Goal: Task Accomplishment & Management: Complete application form

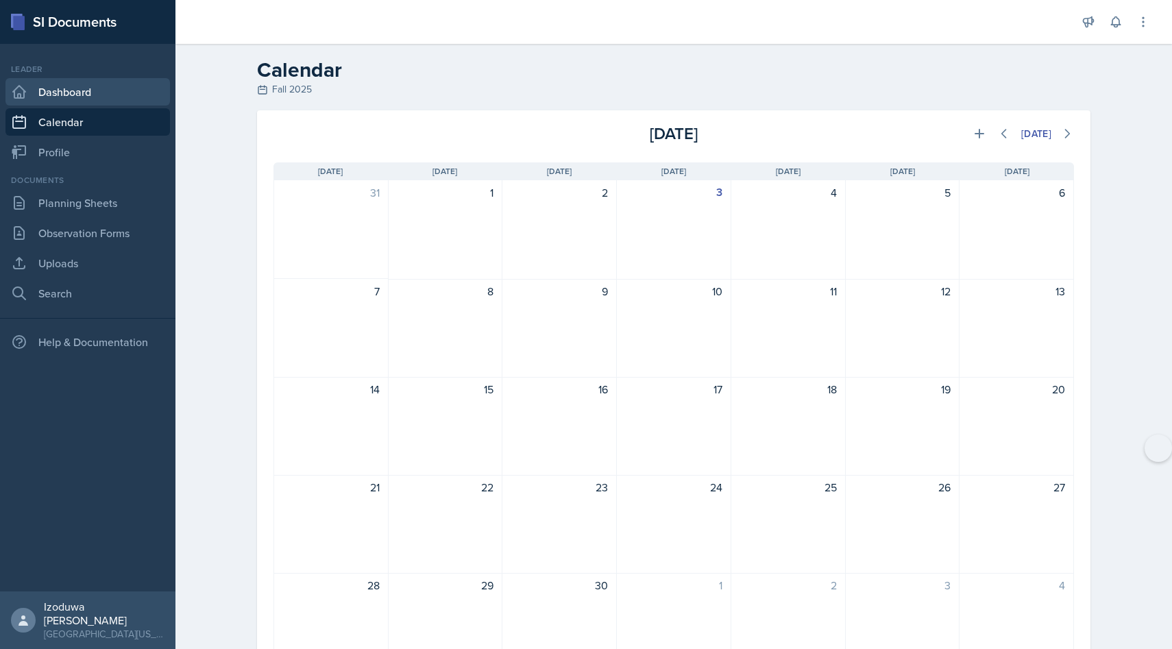
click at [44, 97] on link "Dashboard" at bounding box center [87, 91] width 164 height 27
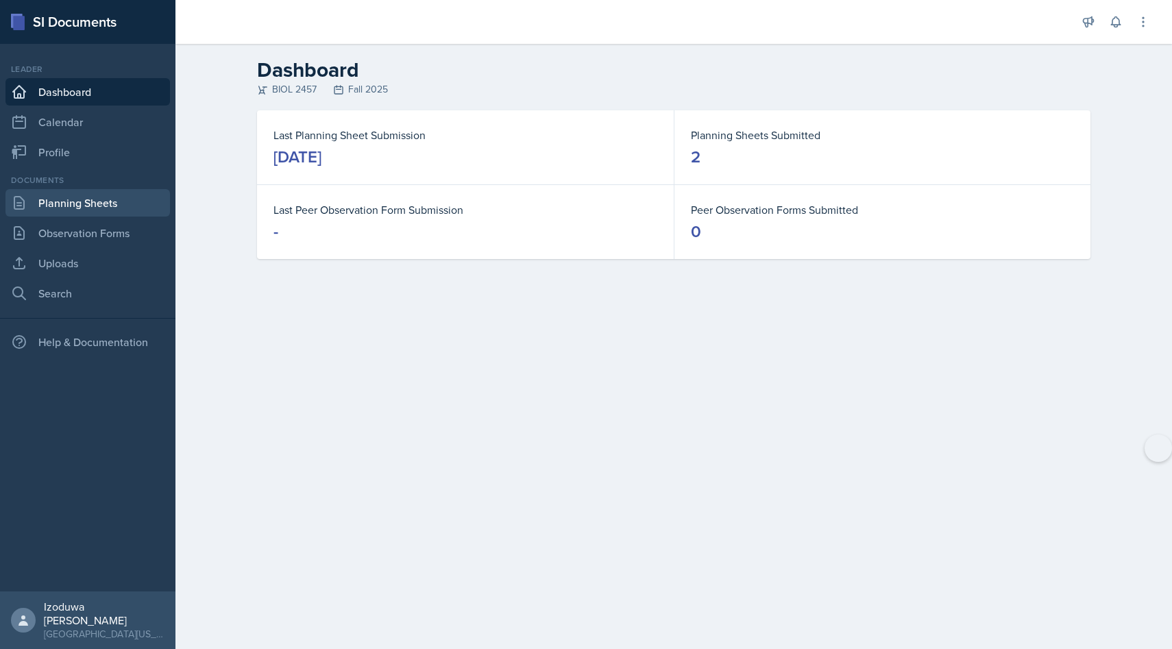
click at [114, 212] on link "Planning Sheets" at bounding box center [87, 202] width 164 height 27
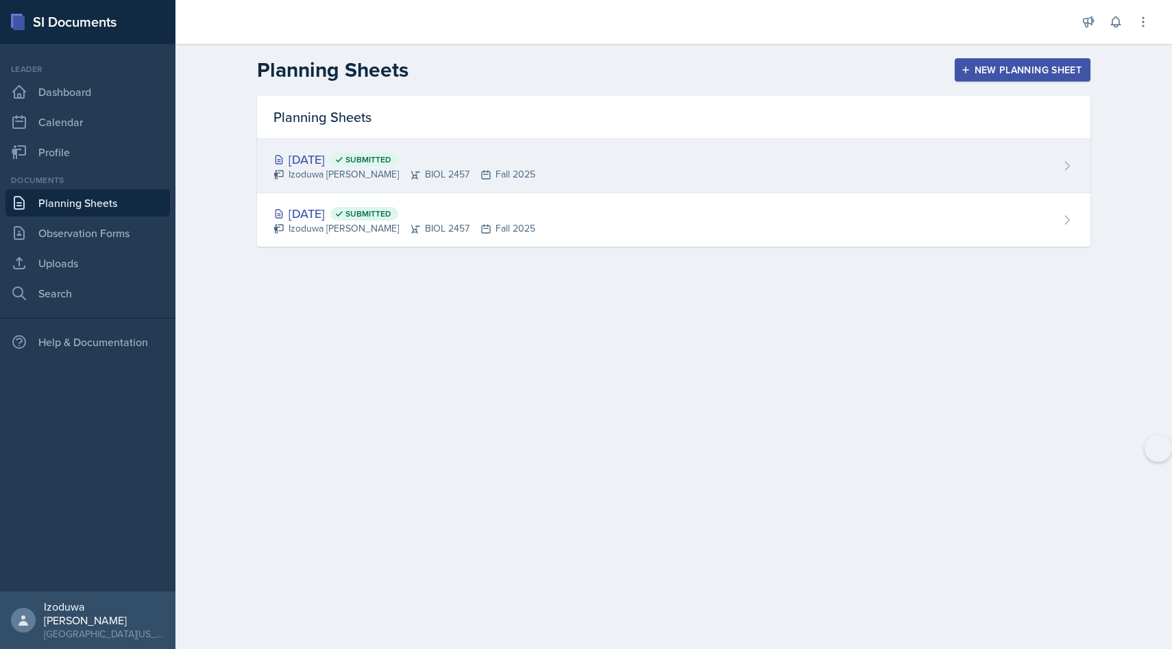
click at [342, 163] on div "[DATE] Submitted" at bounding box center [404, 159] width 262 height 19
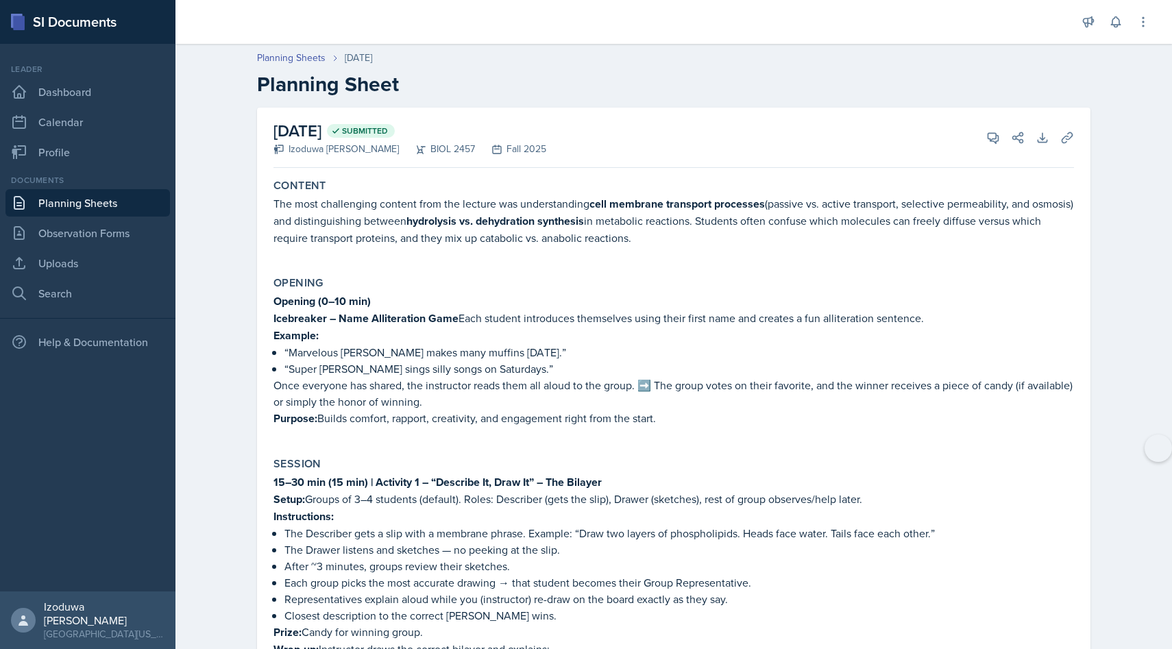
click at [273, 190] on label "Content" at bounding box center [299, 186] width 53 height 14
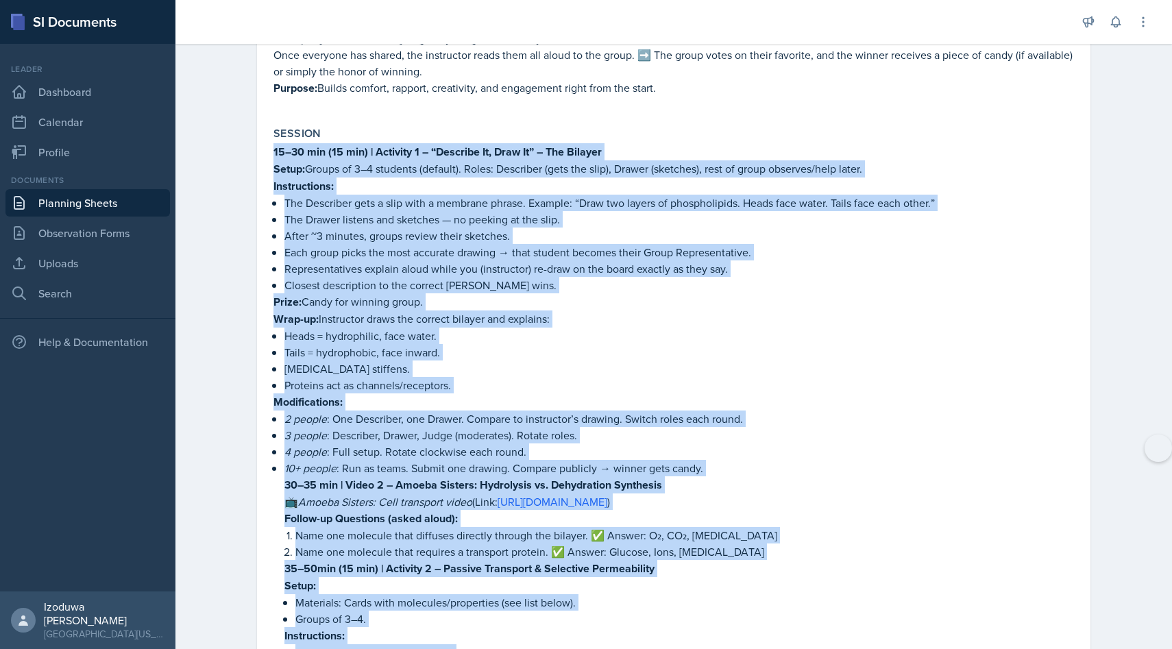
scroll to position [354, 0]
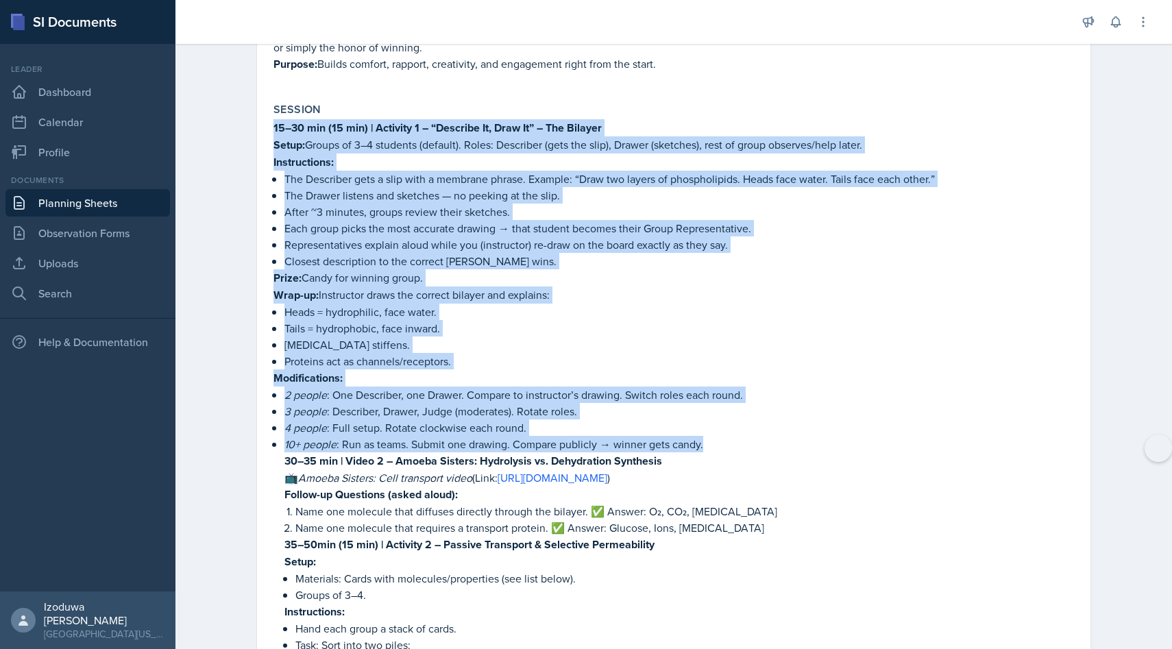
drag, startPoint x: 272, startPoint y: 241, endPoint x: 705, endPoint y: 443, distance: 478.0
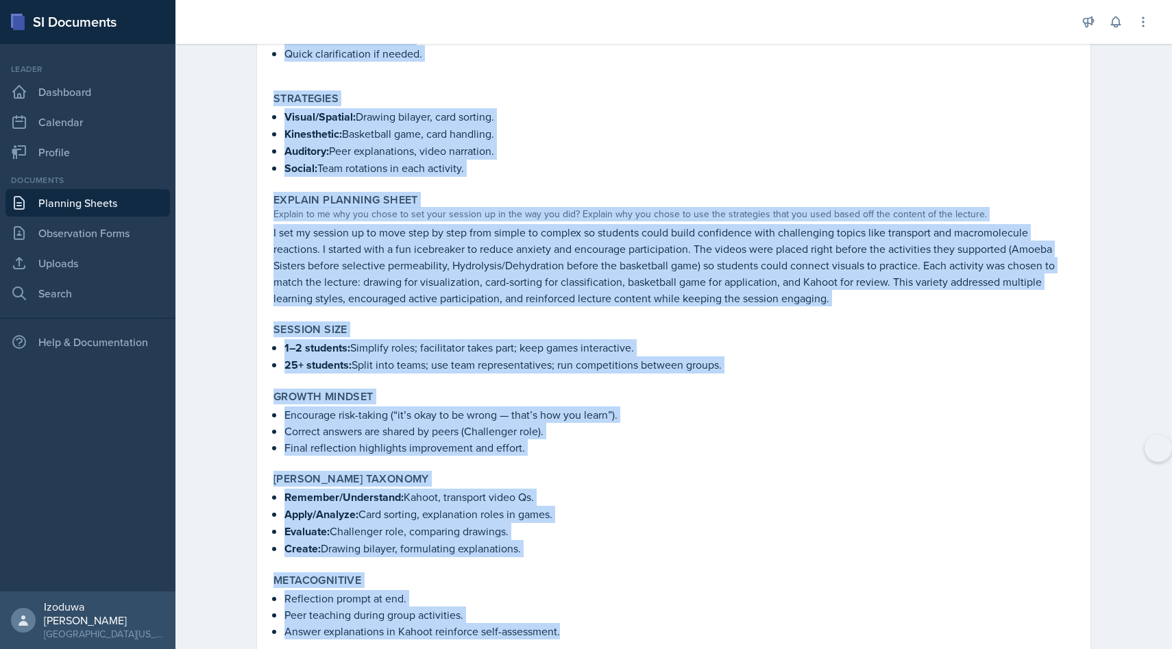
scroll to position [2951, 0]
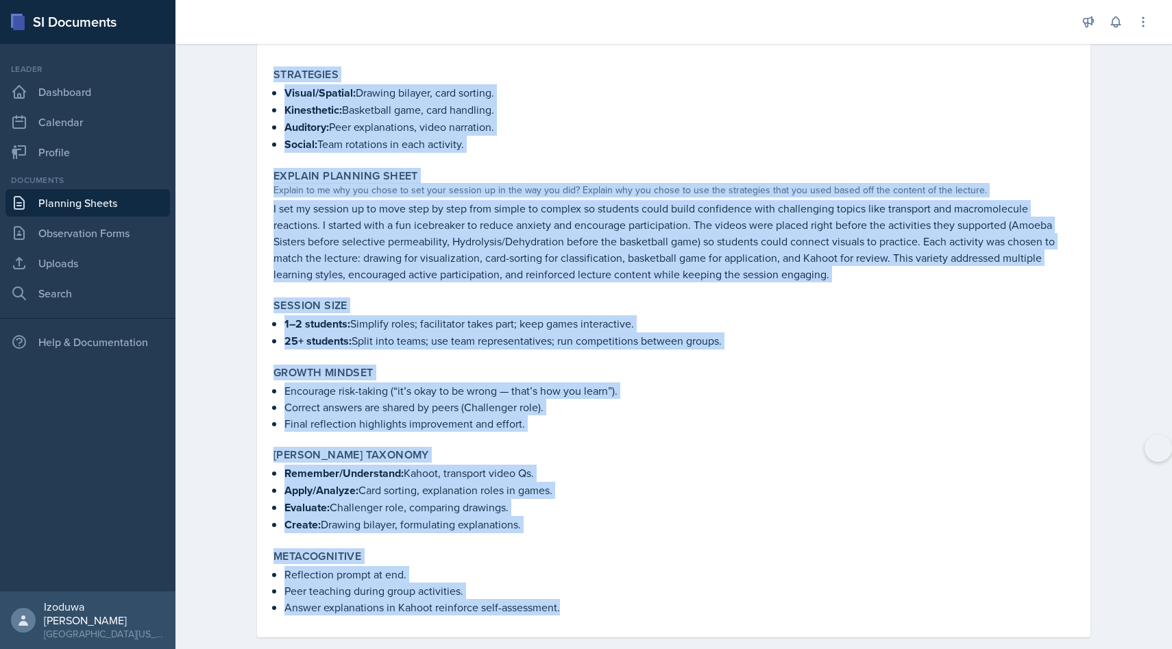
drag, startPoint x: 270, startPoint y: 252, endPoint x: 474, endPoint y: 648, distance: 446.3
copy div "Loremip 62–22 dol (43 sit) | Ametcons 3 – “Adipisci El, Sedd Ei” – Tem Incidid …"
click at [667, 101] on p "Kinesthetic: Basketball game, card handling." at bounding box center [679, 109] width 790 height 17
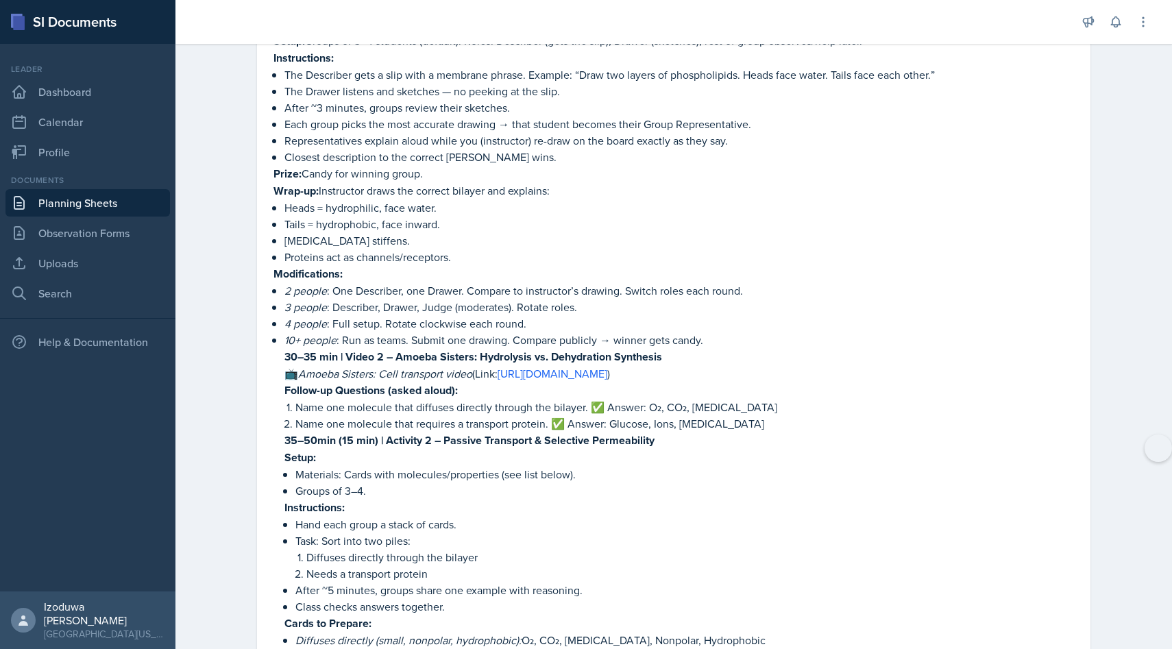
scroll to position [0, 0]
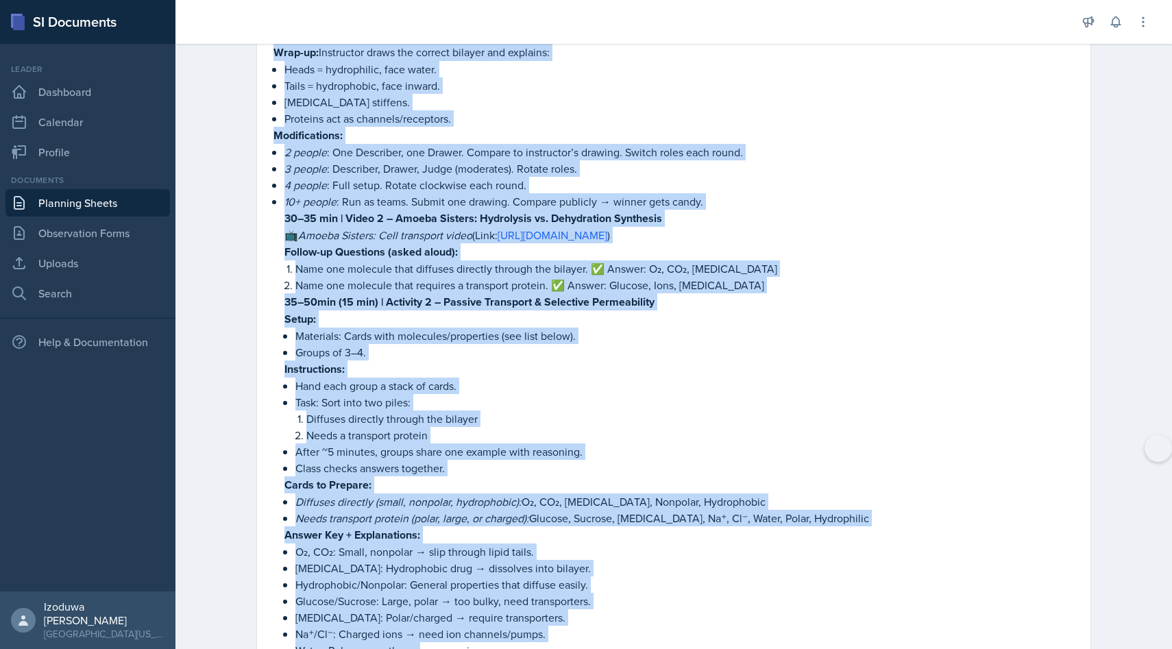
drag, startPoint x: 273, startPoint y: 190, endPoint x: 415, endPoint y: 627, distance: 459.7
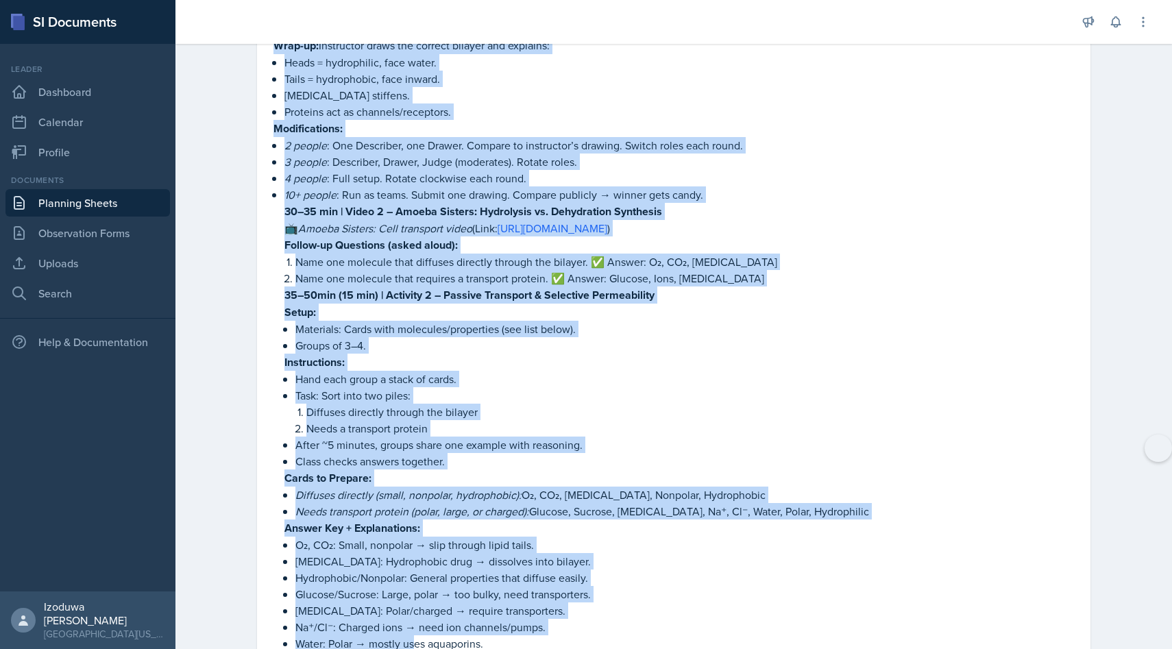
click at [415, 627] on p "Na⁺/Cl⁻: Charged ions → need ion channels/pumps." at bounding box center [684, 627] width 779 height 16
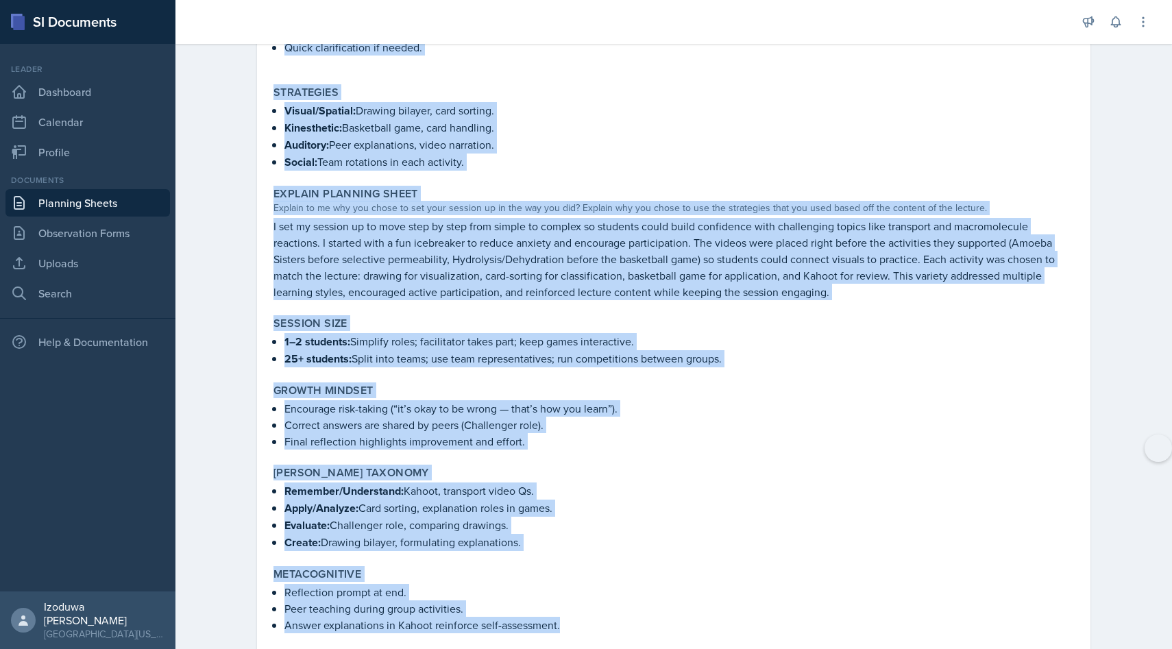
scroll to position [2951, 0]
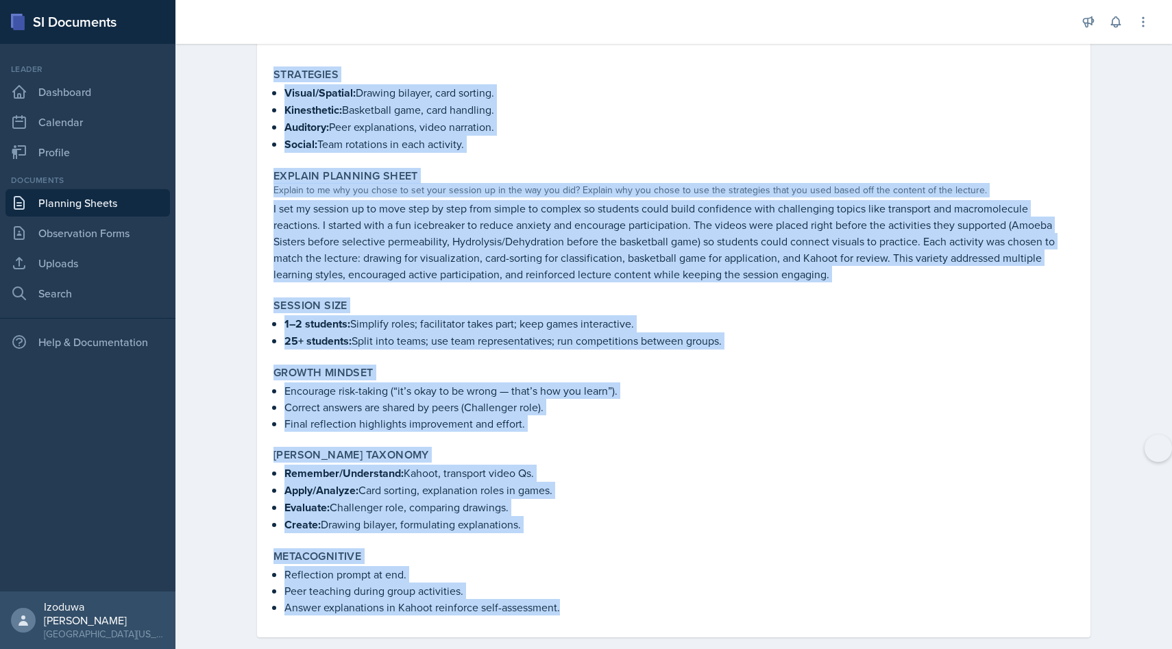
drag, startPoint x: 273, startPoint y: 184, endPoint x: 700, endPoint y: 648, distance: 630.6
copy div "Loremip Dol sita consectetur adipisc elit sed doeiusm tem incididuntutl etdo ma…"
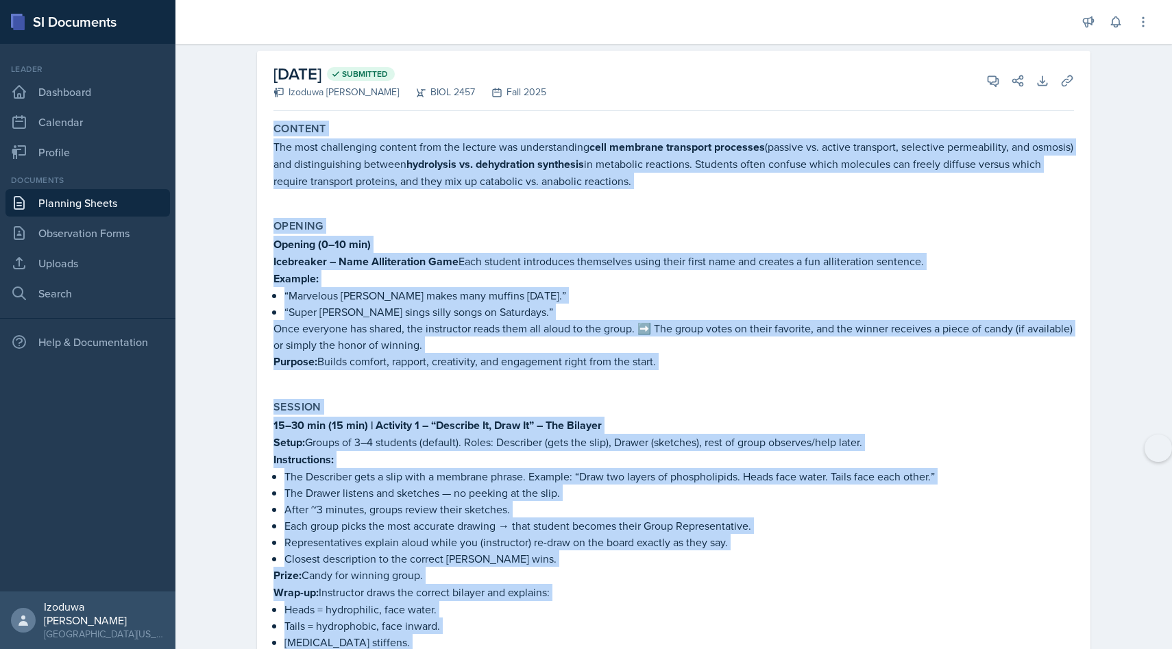
scroll to position [0, 0]
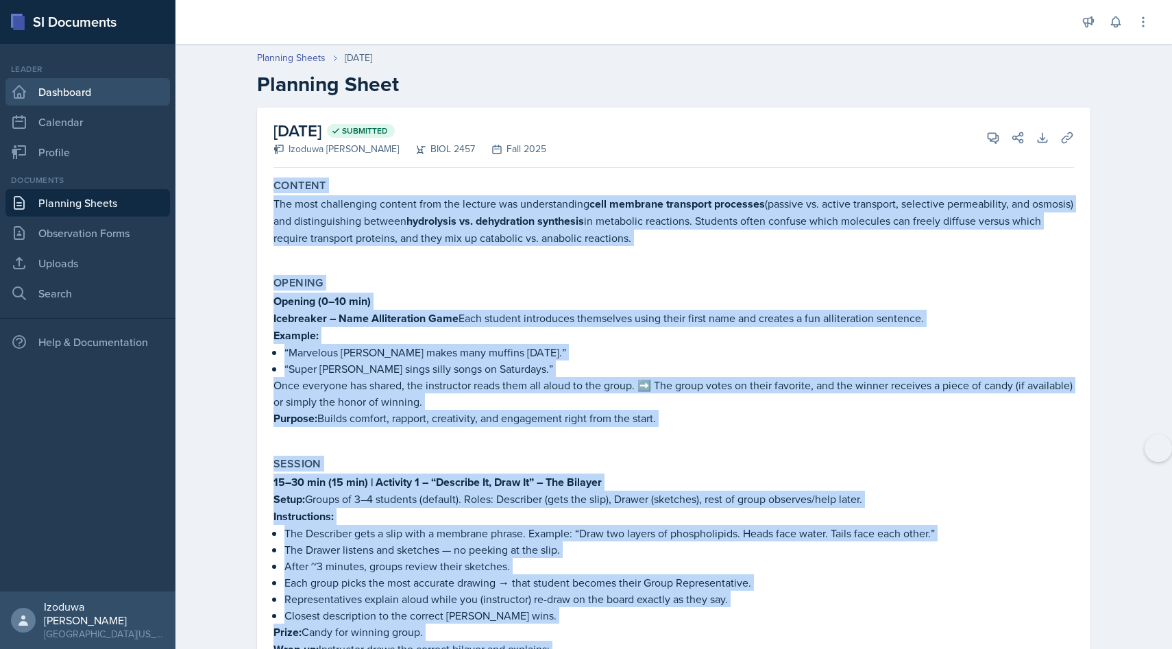
click at [86, 94] on link "Dashboard" at bounding box center [87, 91] width 164 height 27
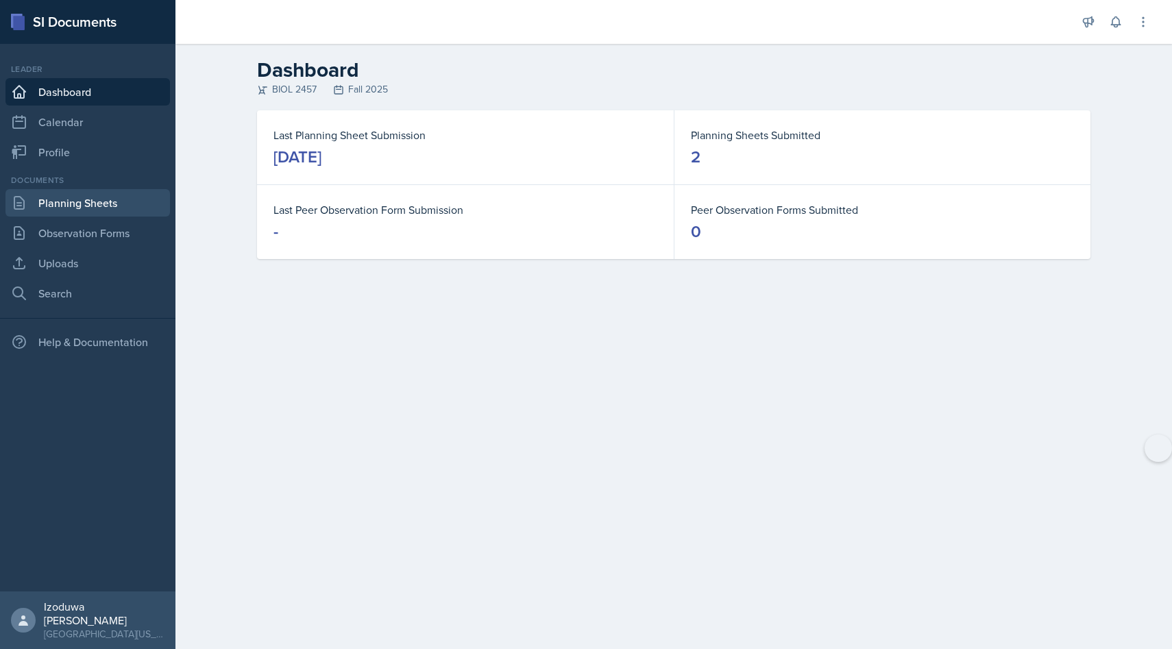
click at [108, 195] on link "Planning Sheets" at bounding box center [87, 202] width 164 height 27
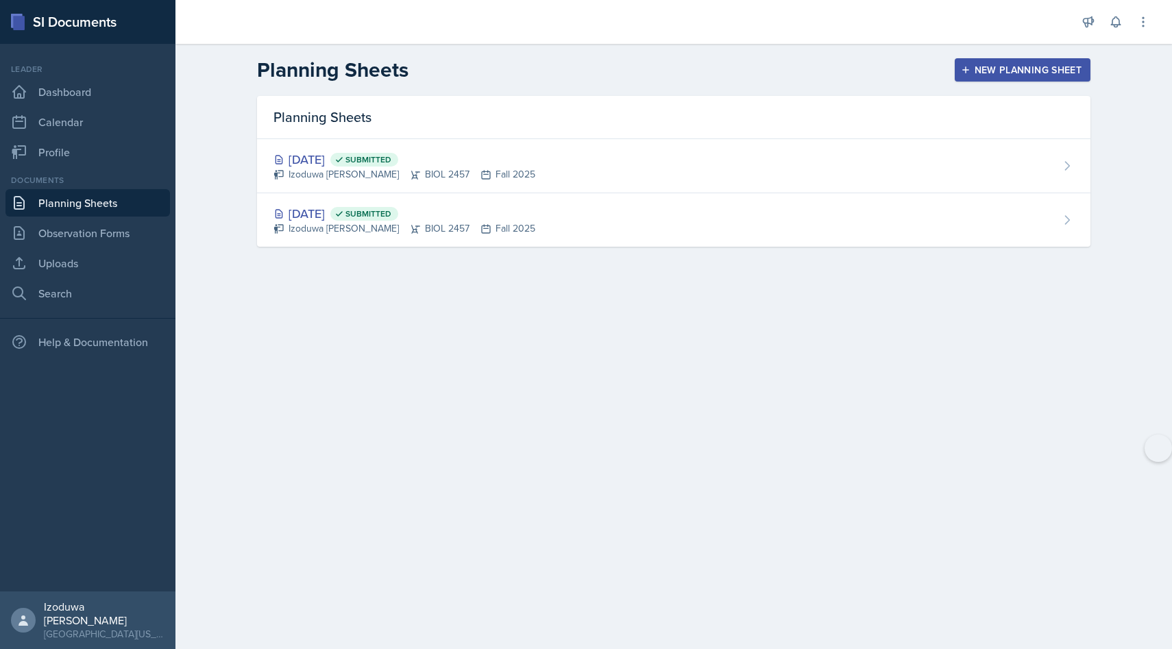
click at [984, 62] on button "New Planning Sheet" at bounding box center [1023, 69] width 136 height 23
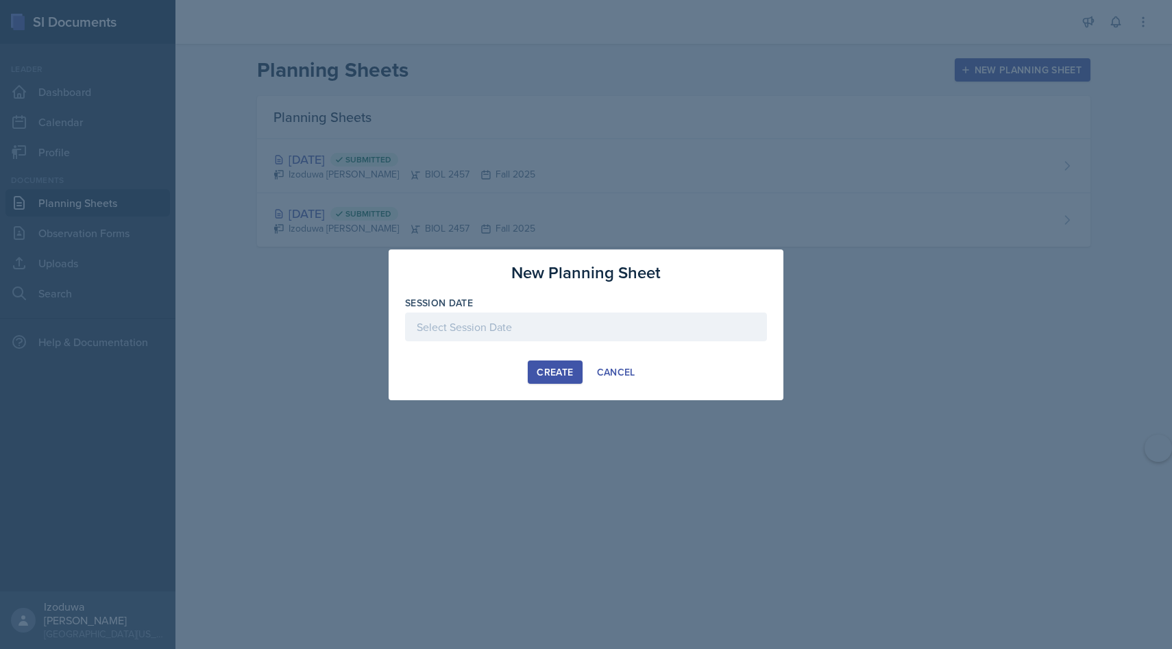
click at [509, 332] on div at bounding box center [586, 327] width 362 height 29
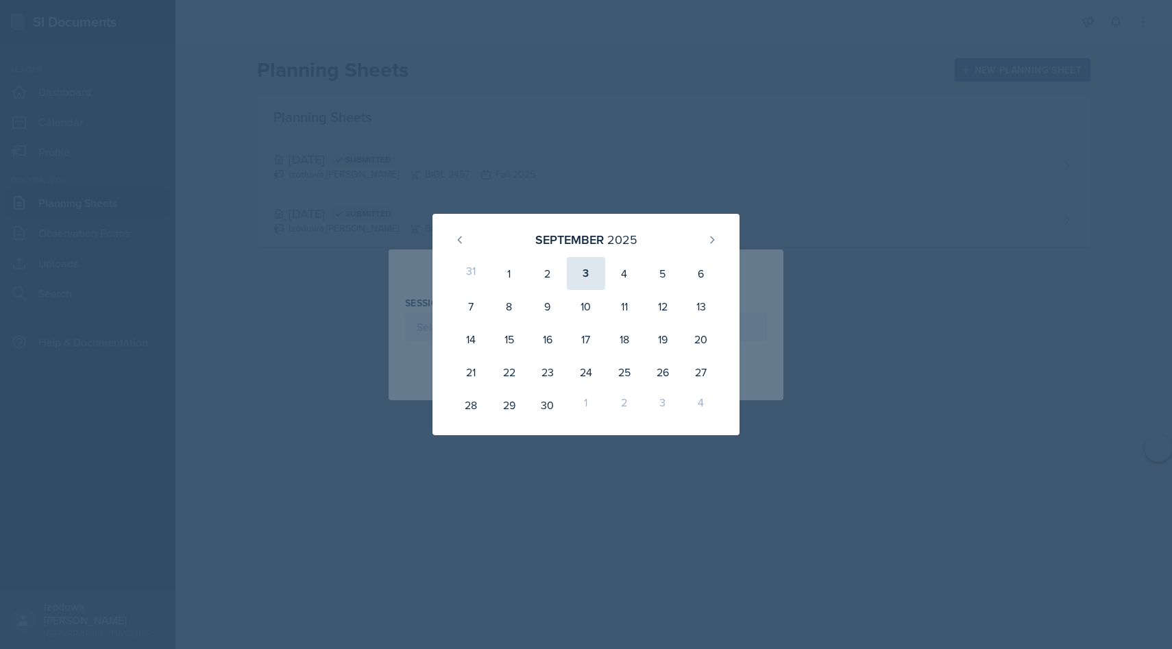
click at [583, 276] on div "3" at bounding box center [586, 273] width 38 height 33
type input "[DATE]"
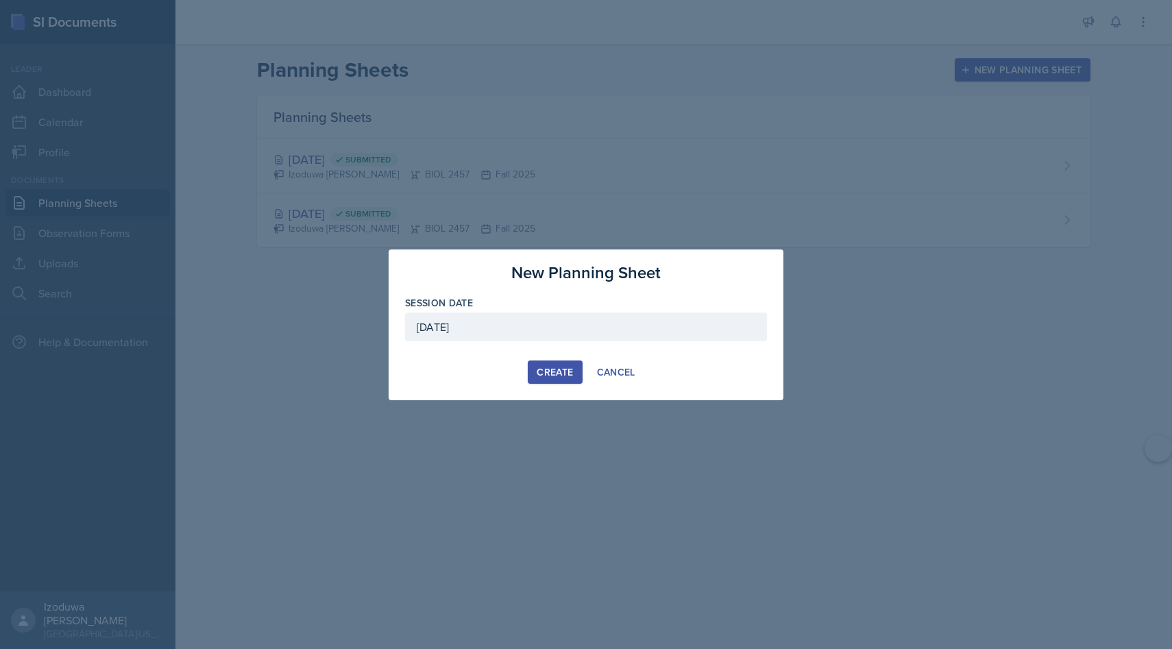
click at [572, 371] on div "Create" at bounding box center [555, 372] width 36 height 11
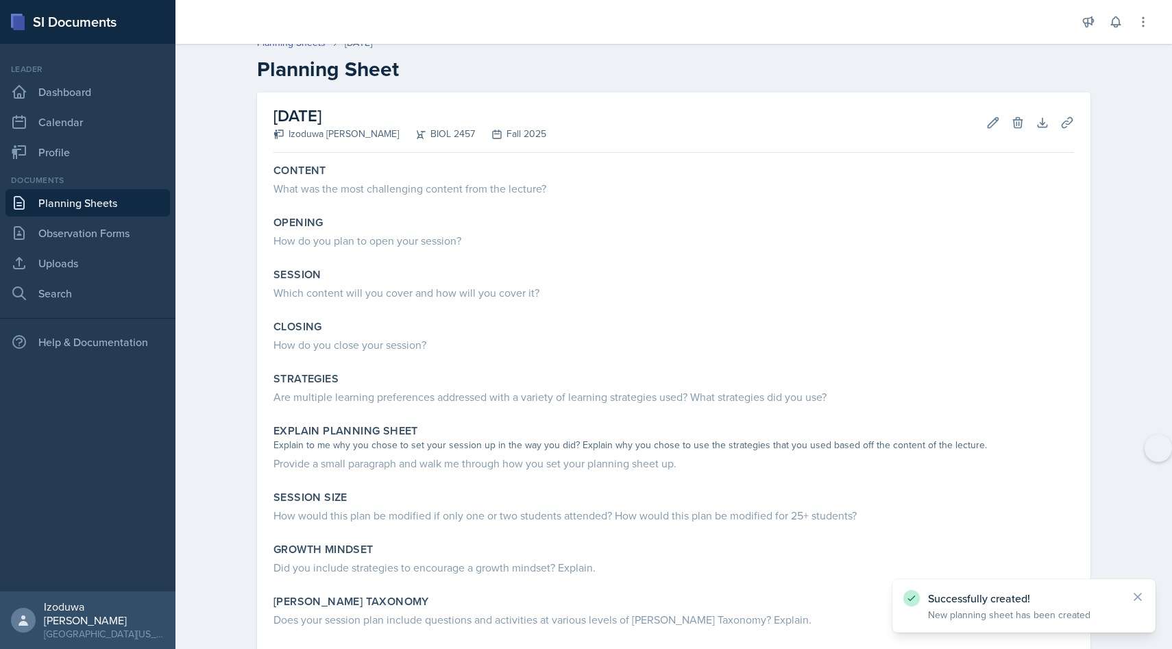
scroll to position [24, 0]
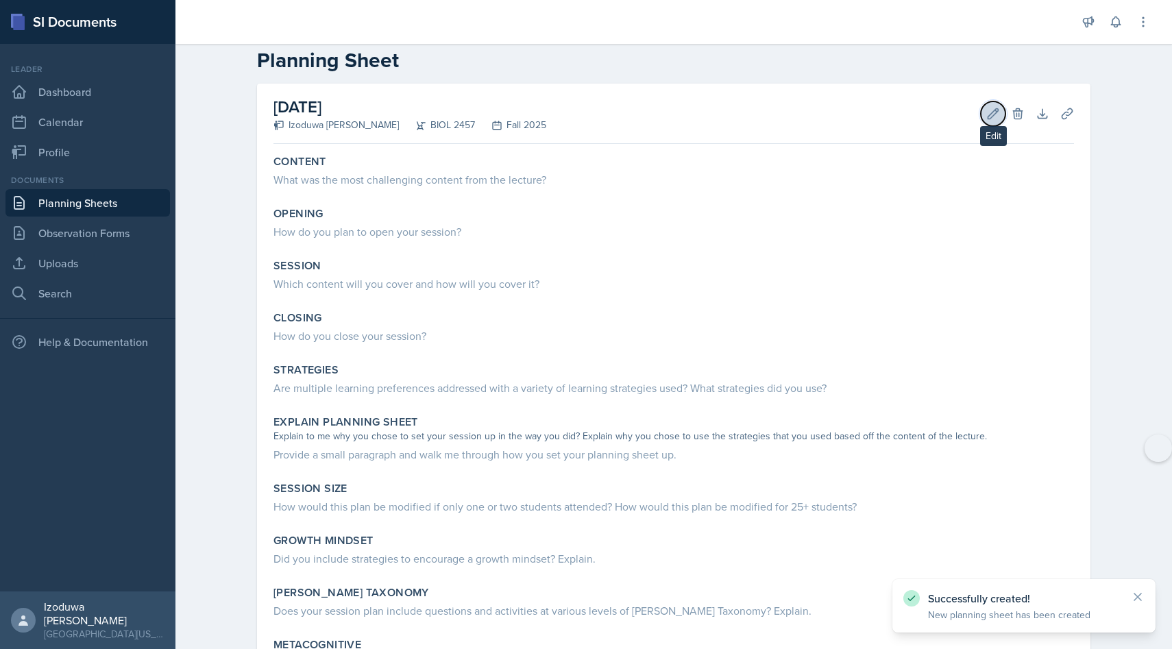
click at [990, 119] on icon at bounding box center [993, 114] width 14 height 14
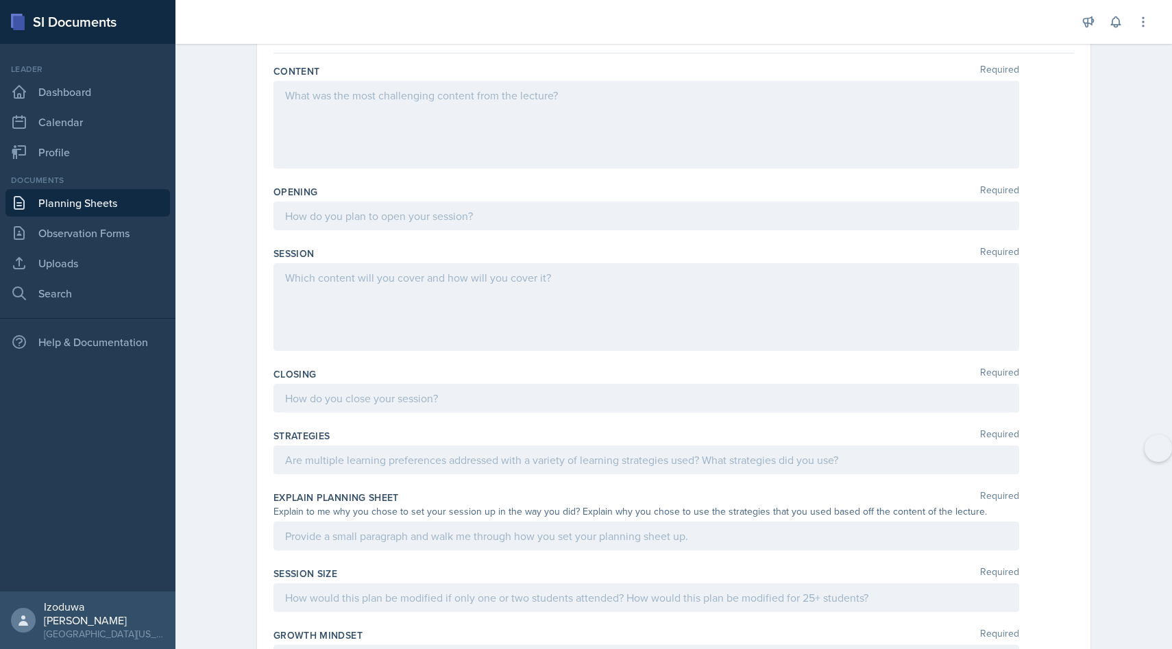
scroll to position [146, 0]
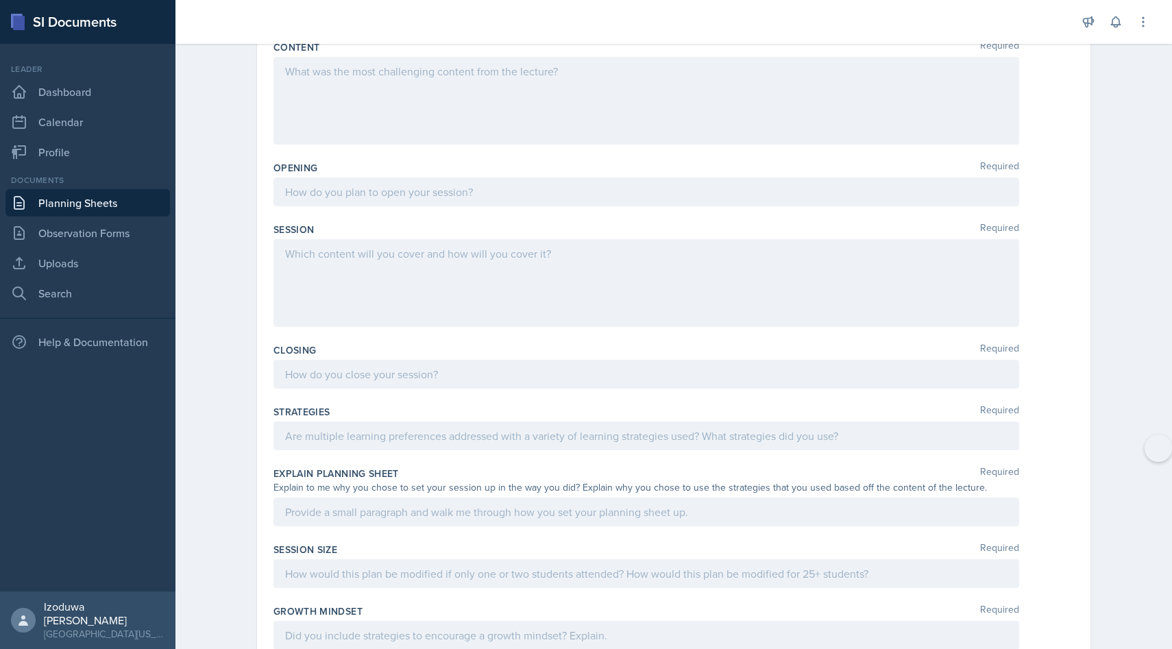
click at [373, 276] on div at bounding box center [646, 283] width 746 height 88
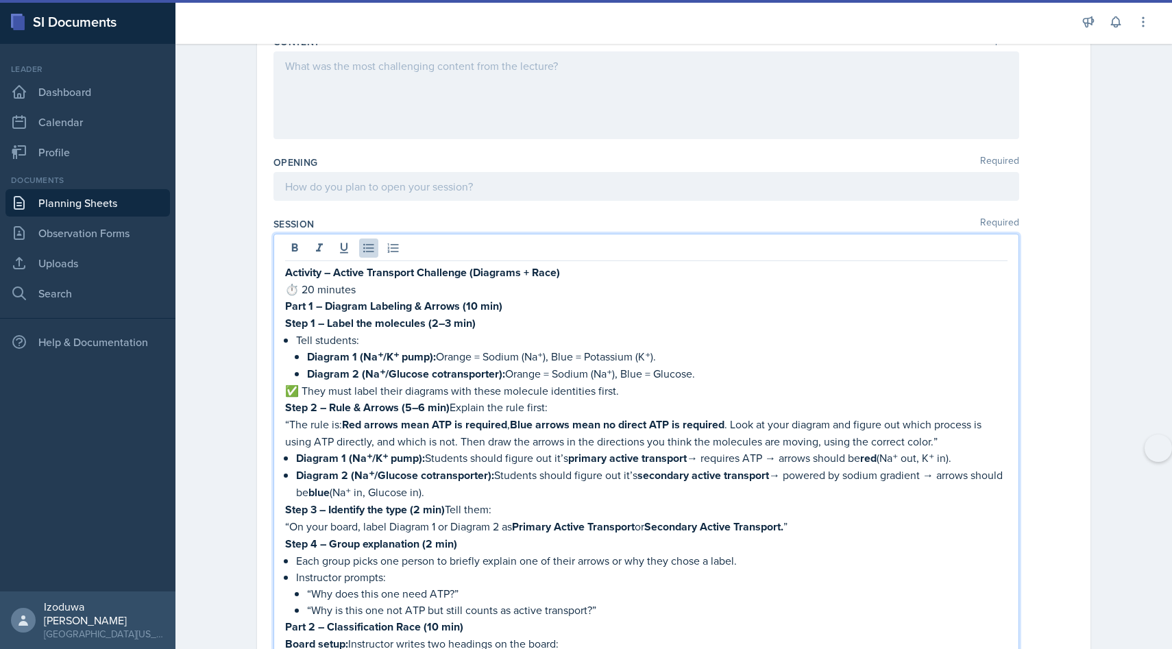
scroll to position [0, 0]
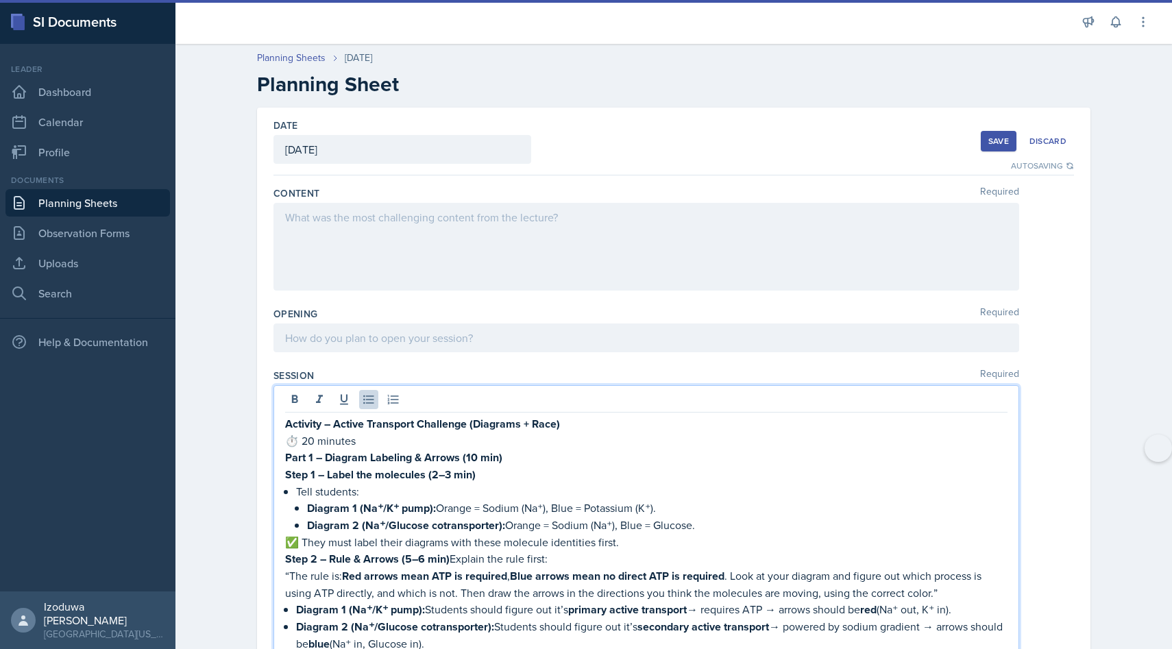
click at [1006, 140] on div "Save" at bounding box center [998, 141] width 21 height 11
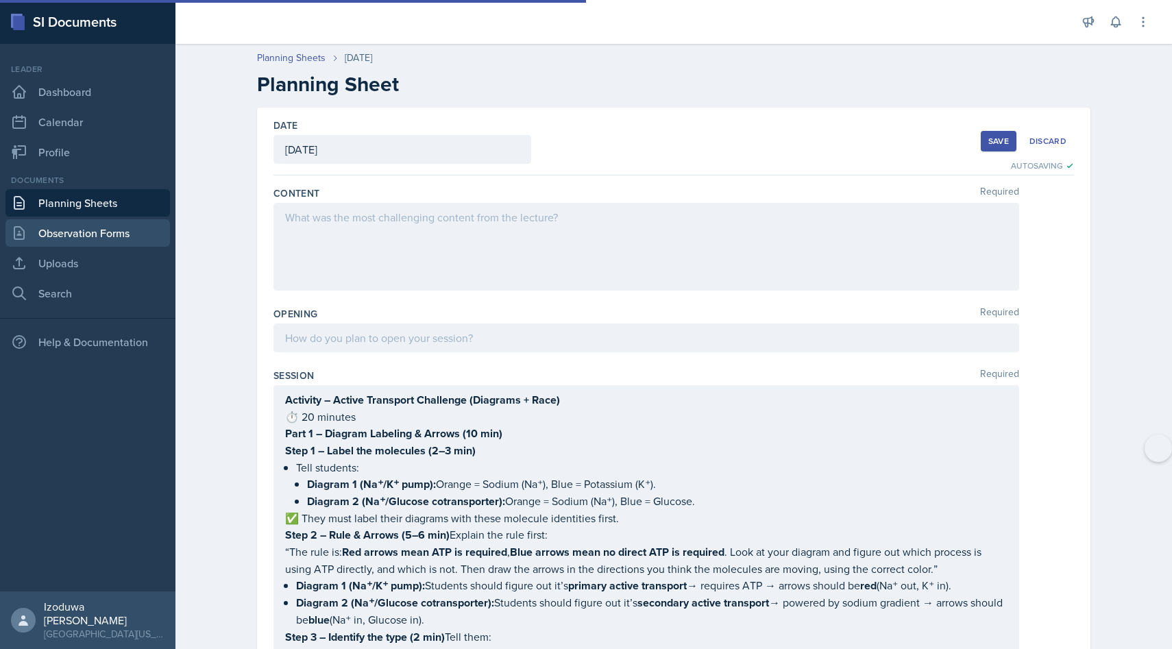
click at [138, 235] on link "Observation Forms" at bounding box center [87, 232] width 164 height 27
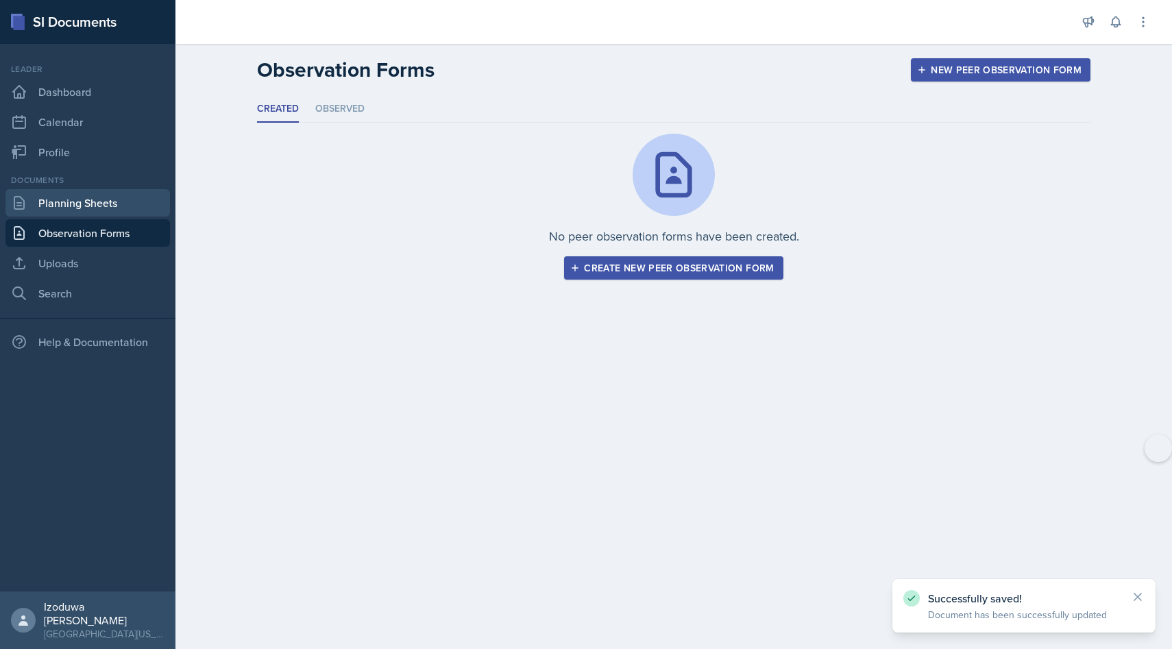
click at [97, 210] on link "Planning Sheets" at bounding box center [87, 202] width 164 height 27
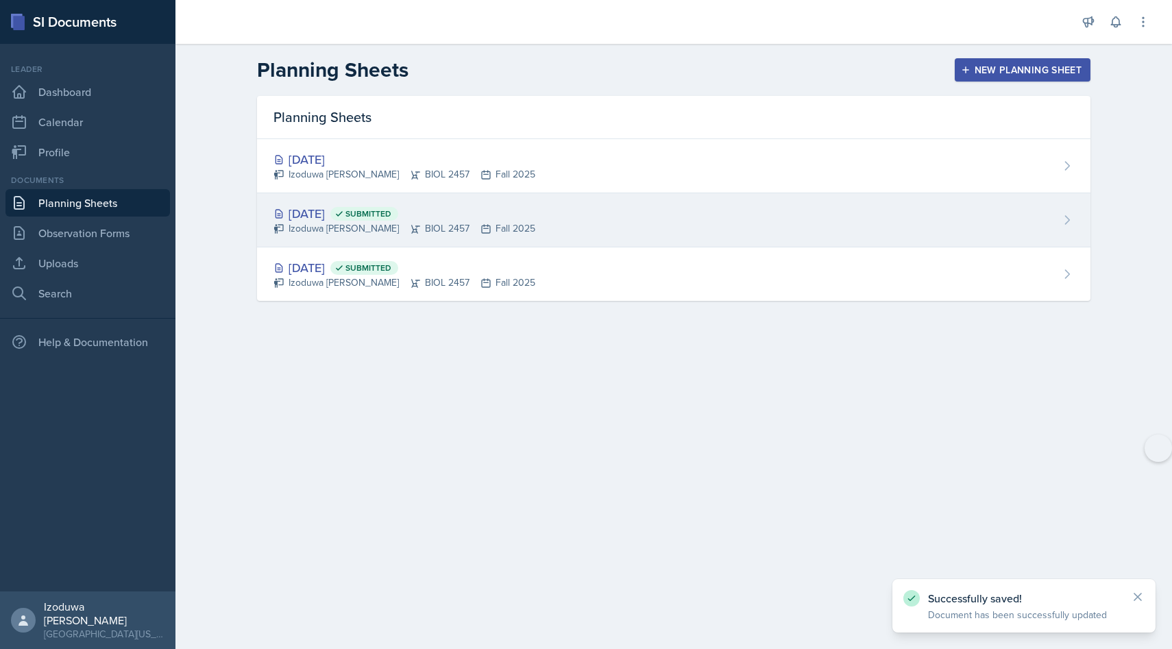
click at [326, 213] on div "[DATE] Submitted" at bounding box center [404, 213] width 262 height 19
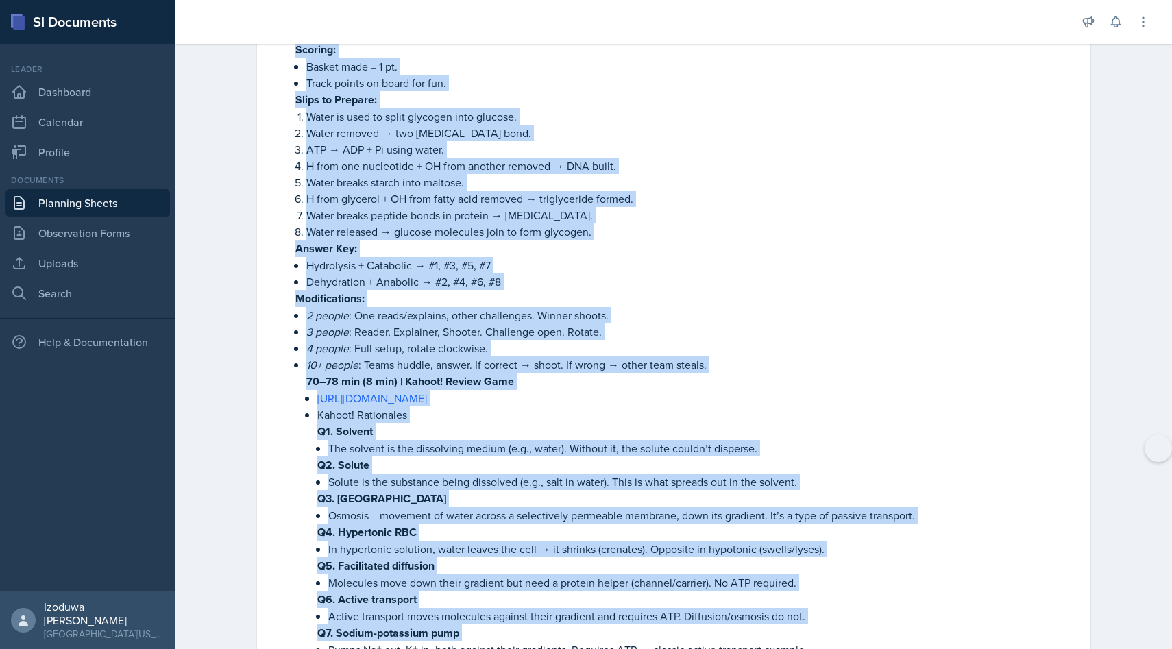
scroll to position [1760, 0]
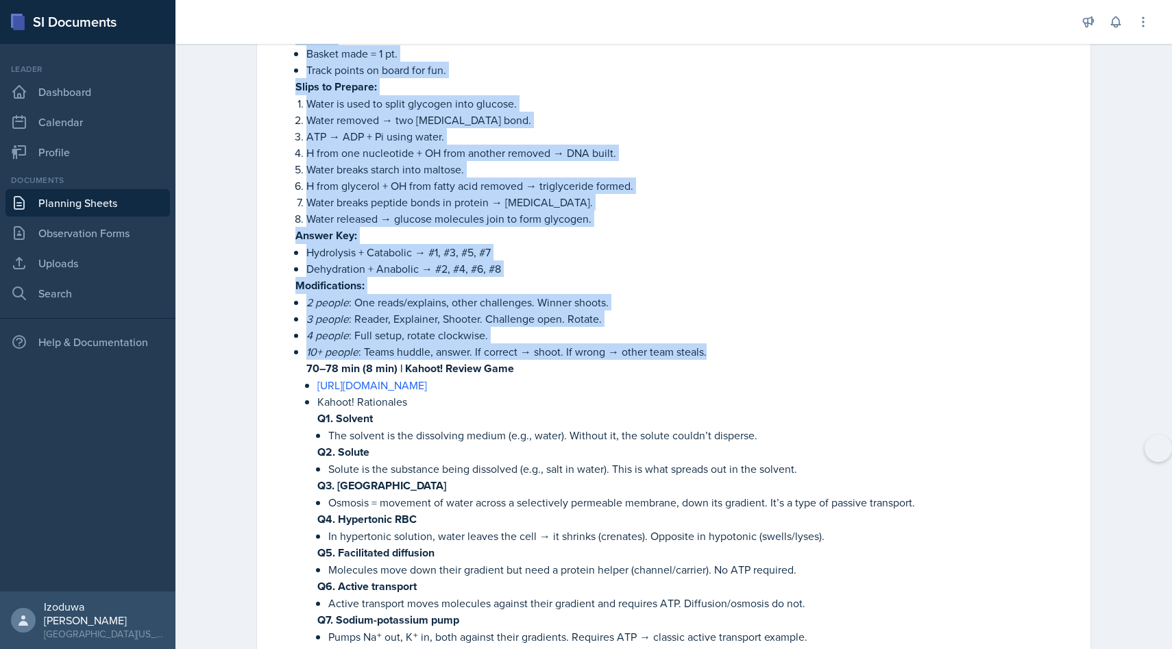
drag, startPoint x: 352, startPoint y: 250, endPoint x: 707, endPoint y: 343, distance: 366.2
click at [707, 343] on li "10+ people : Teams sort, present one answer. Instructor confirms. Video 2 (45–5…" at bounding box center [684, 345] width 779 height 1534
copy li "(86 lor) | Ipsumdol 8 – “Sitam Co ad Elits Do” Eiusmodtem Inci Utlabor: Etdolor…"
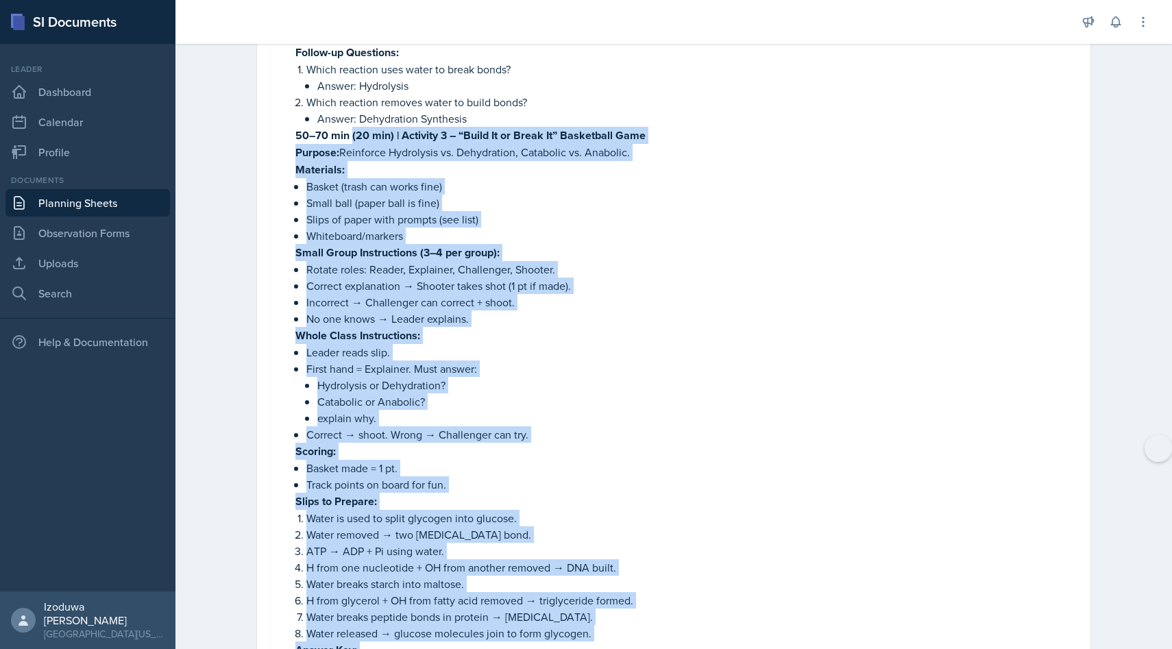
scroll to position [1344, 0]
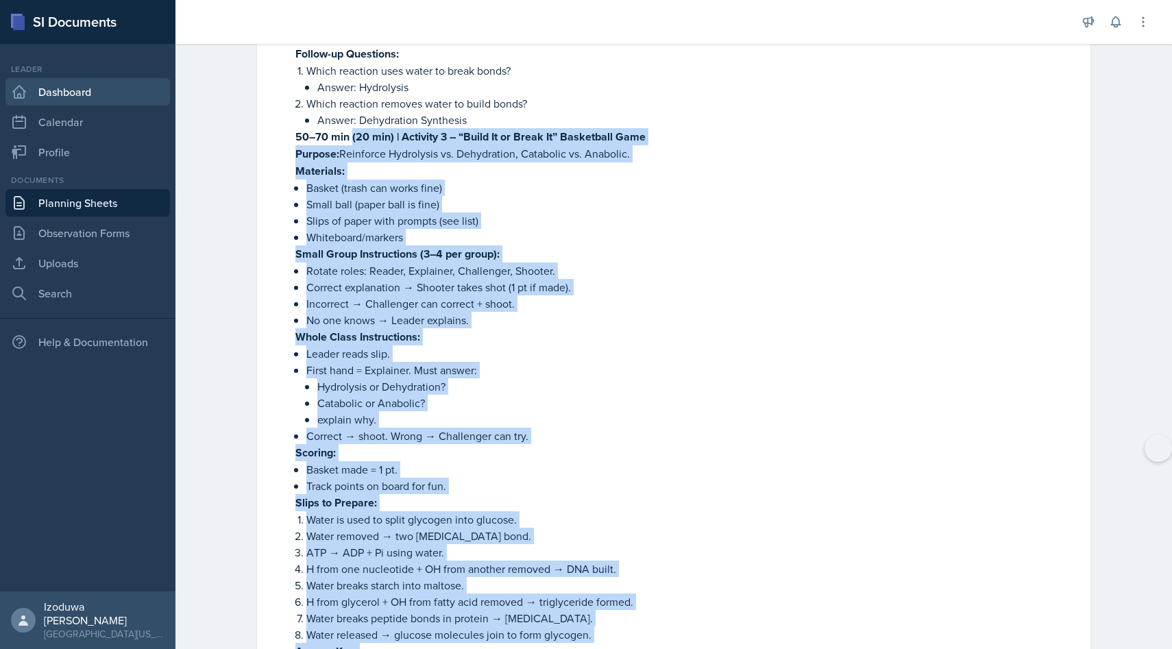
click at [121, 95] on link "Dashboard" at bounding box center [87, 91] width 164 height 27
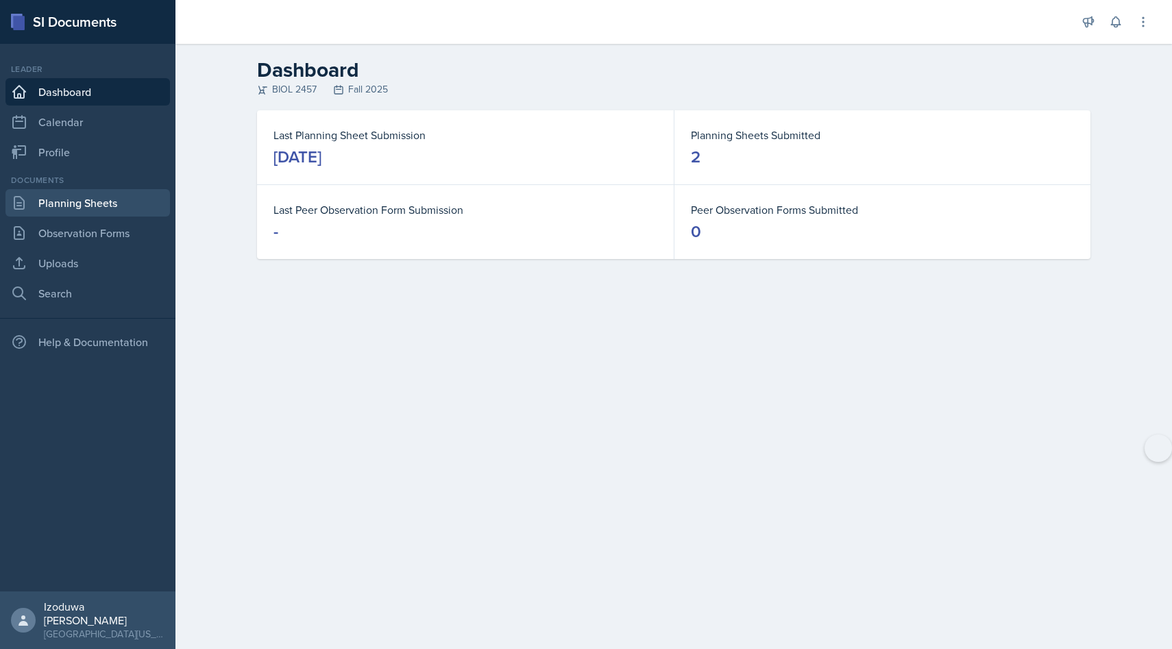
click at [82, 208] on link "Planning Sheets" at bounding box center [87, 202] width 164 height 27
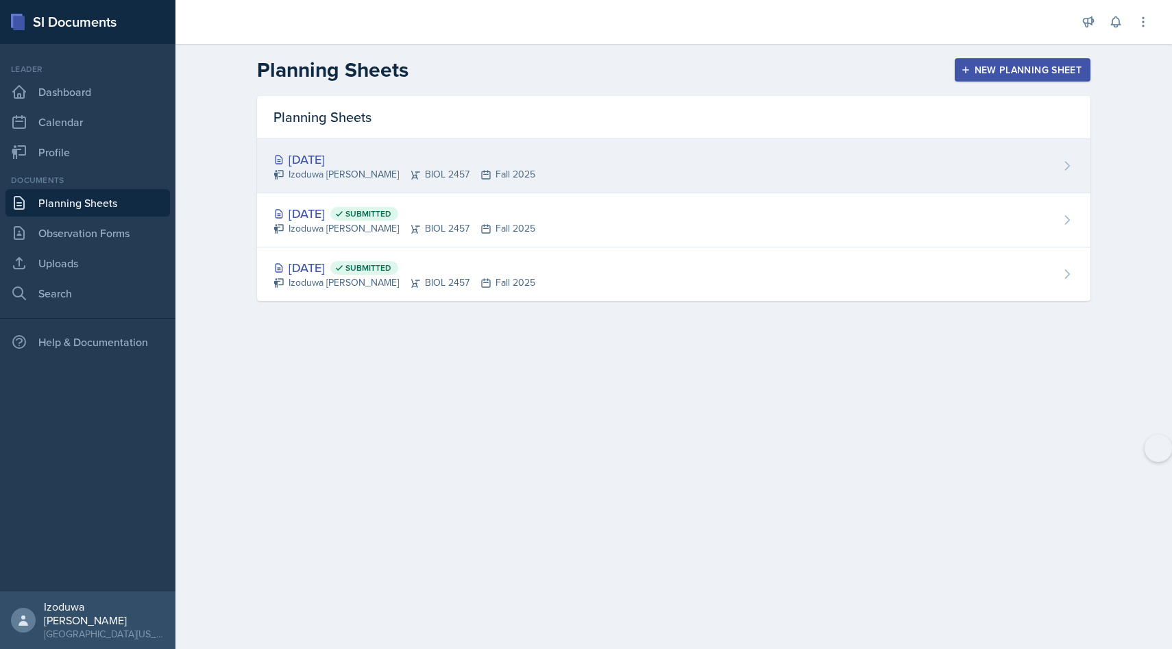
click at [370, 158] on div "[DATE]" at bounding box center [404, 159] width 262 height 19
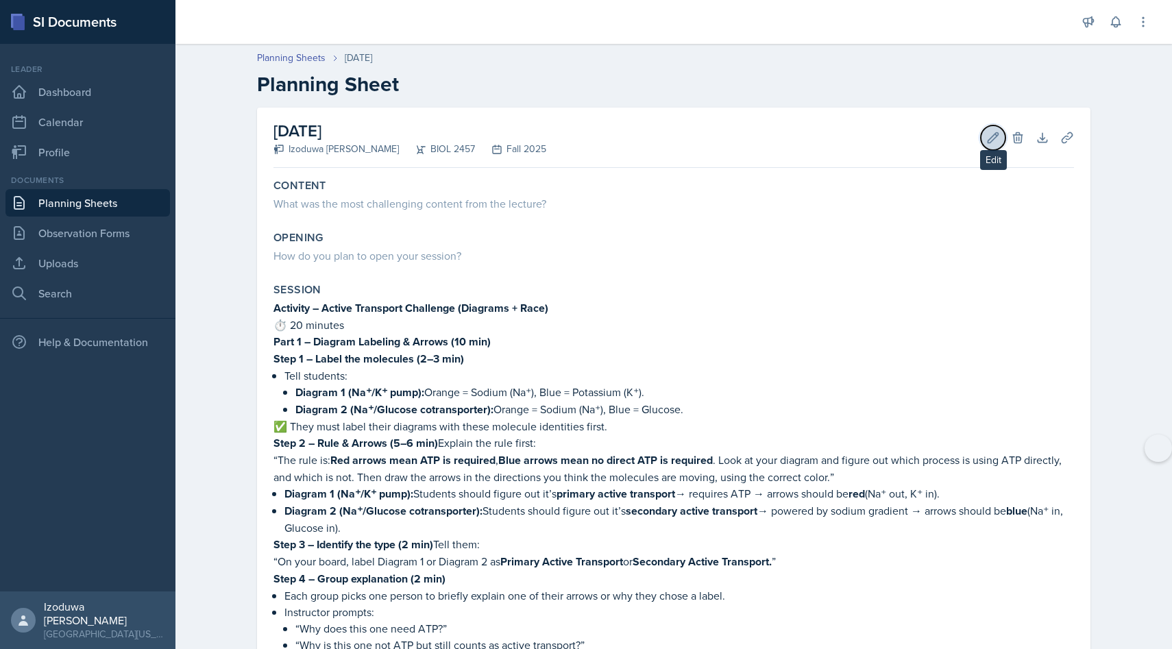
click at [990, 143] on icon at bounding box center [993, 138] width 14 height 14
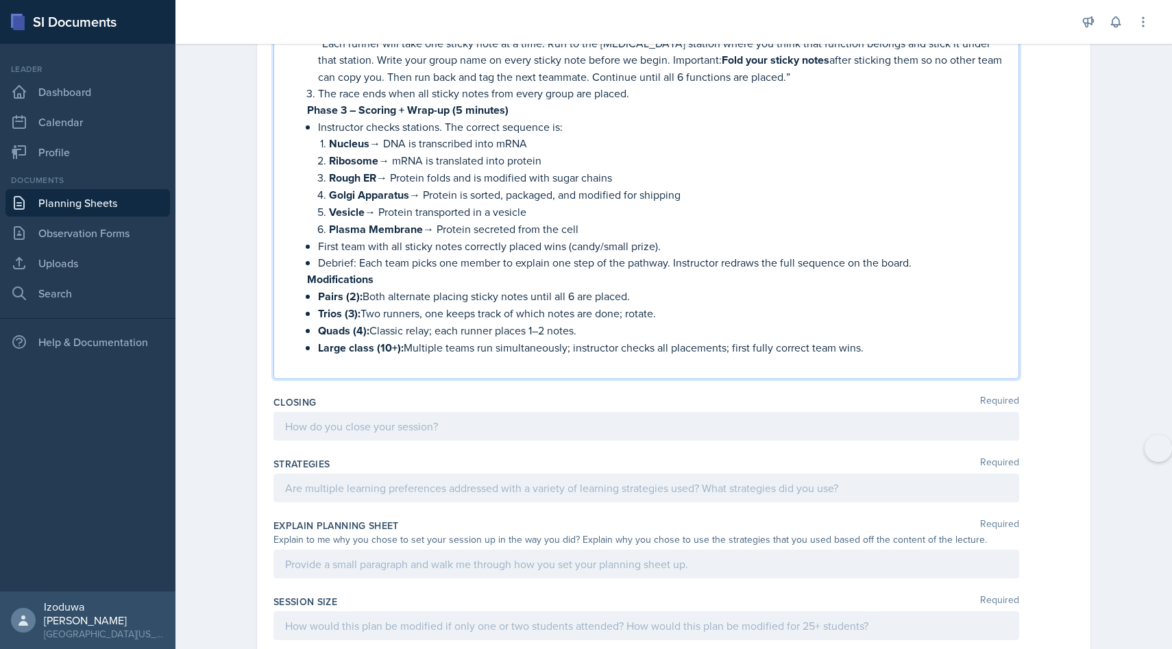
scroll to position [2488, 0]
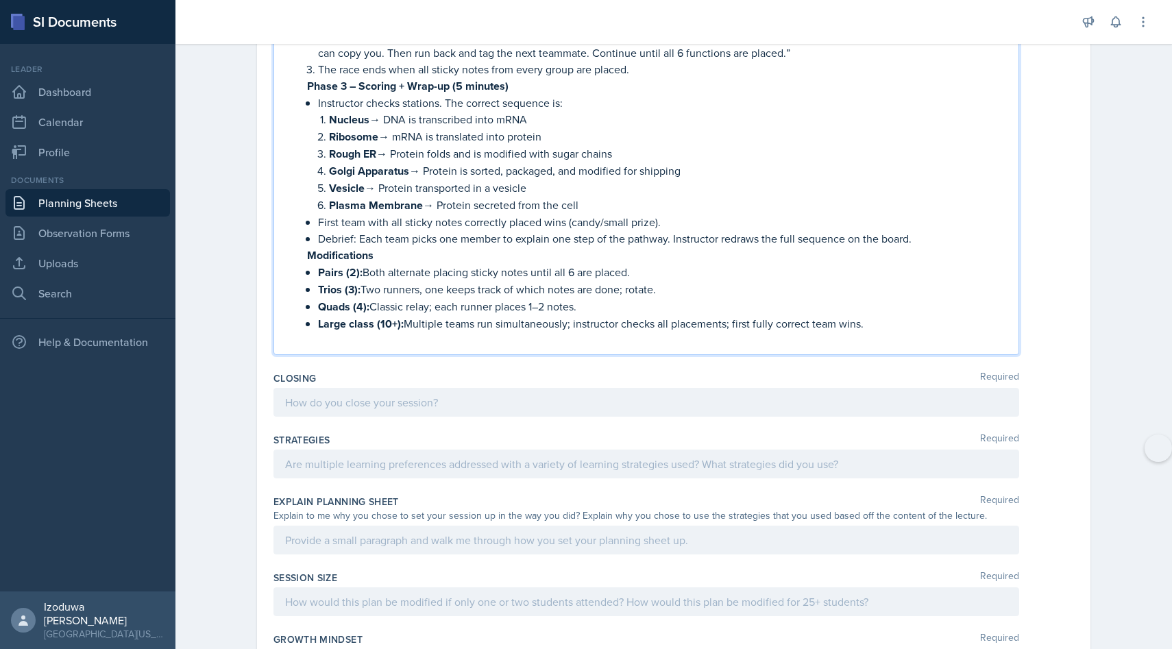
click at [892, 298] on p "Quads (4): Classic relay; each runner places 1–2 notes." at bounding box center [663, 306] width 690 height 17
click at [894, 315] on p "Large class (10+): Multiple teams run simultaneously; instructor checks all pla…" at bounding box center [663, 323] width 690 height 17
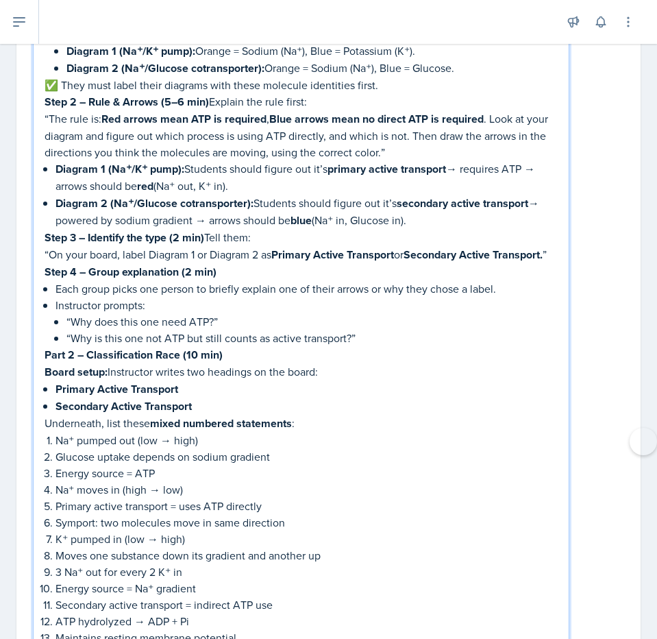
scroll to position [0, 0]
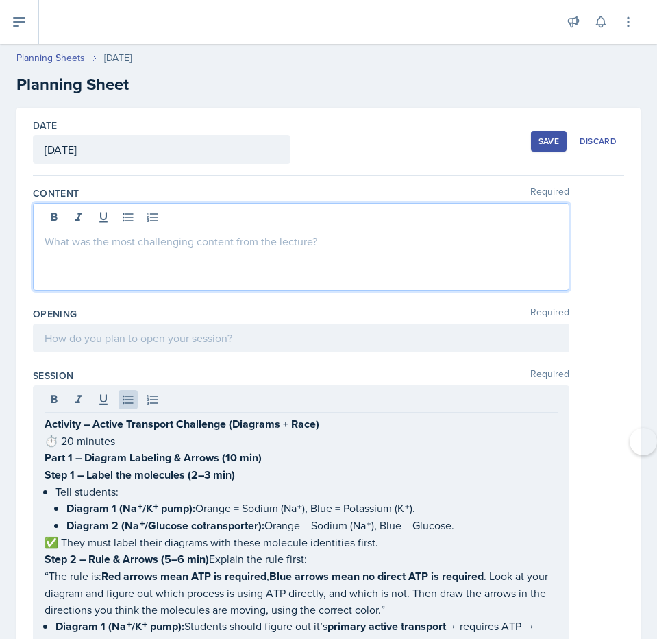
drag, startPoint x: 48, startPoint y: 210, endPoint x: 272, endPoint y: 295, distance: 239.9
click at [272, 295] on div "Content Required" at bounding box center [329, 241] width 592 height 121
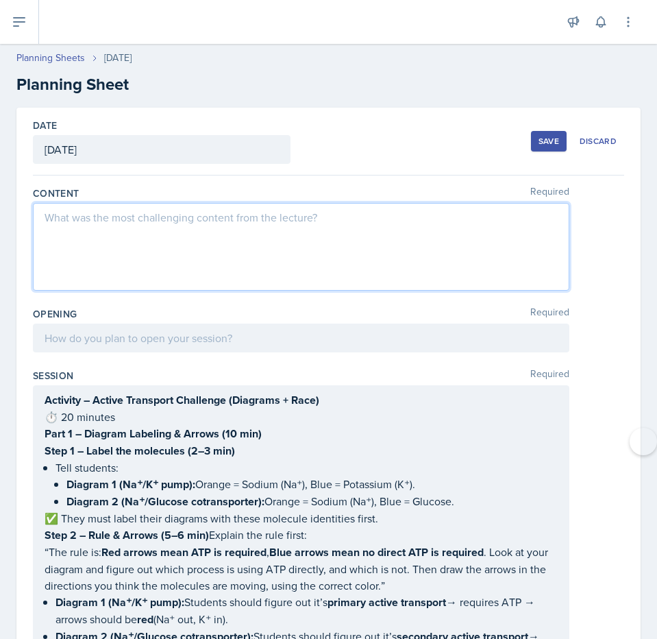
drag, startPoint x: 45, startPoint y: 220, endPoint x: 89, endPoint y: 232, distance: 46.2
click at [89, 232] on div at bounding box center [301, 247] width 537 height 88
click at [51, 212] on p at bounding box center [301, 217] width 513 height 16
drag, startPoint x: 47, startPoint y: 212, endPoint x: 80, endPoint y: 225, distance: 34.5
click at [80, 225] on p at bounding box center [301, 217] width 513 height 16
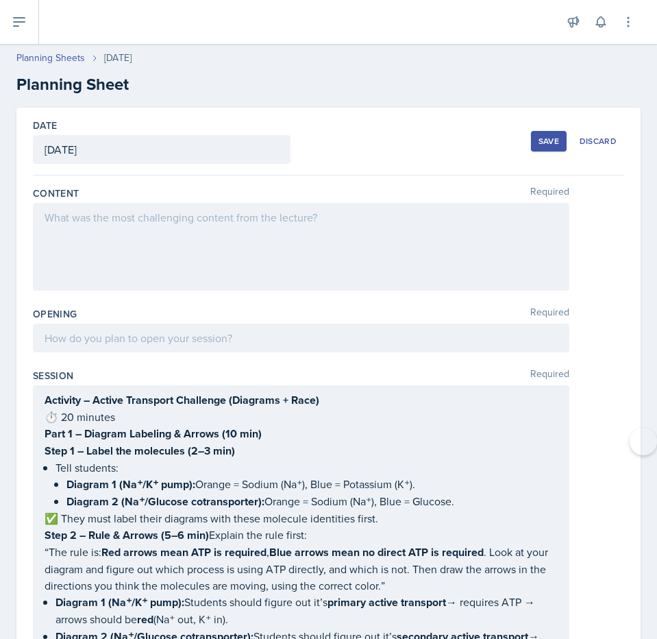
click at [47, 212] on div at bounding box center [301, 247] width 537 height 88
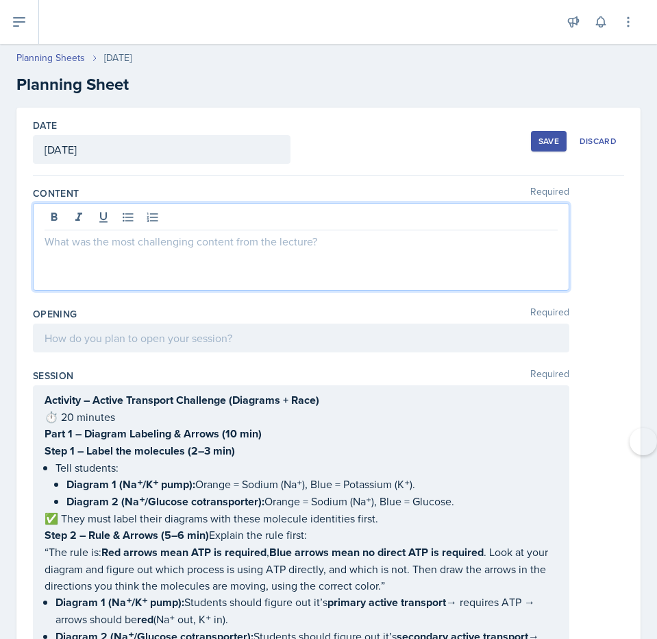
drag, startPoint x: 49, startPoint y: 238, endPoint x: 299, endPoint y: 239, distance: 250.2
click at [299, 239] on p at bounding box center [301, 241] width 513 height 16
drag, startPoint x: 334, startPoint y: 244, endPoint x: 259, endPoint y: 243, distance: 74.7
click at [259, 243] on p at bounding box center [301, 241] width 513 height 16
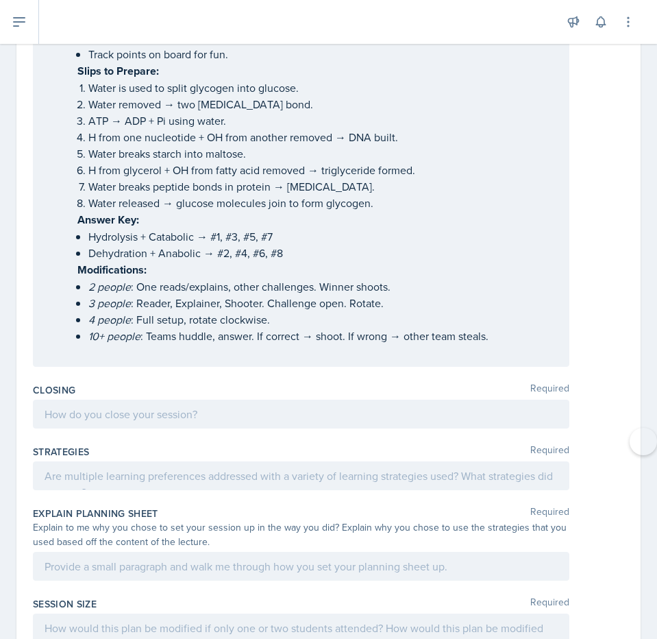
scroll to position [3471, 0]
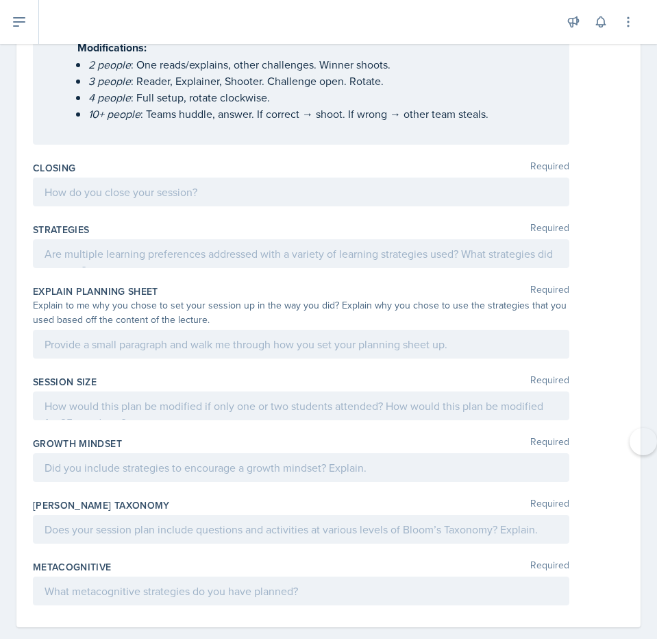
click at [37, 161] on label "Closing" at bounding box center [54, 168] width 42 height 14
drag, startPoint x: 27, startPoint y: 140, endPoint x: 40, endPoint y: 150, distance: 16.6
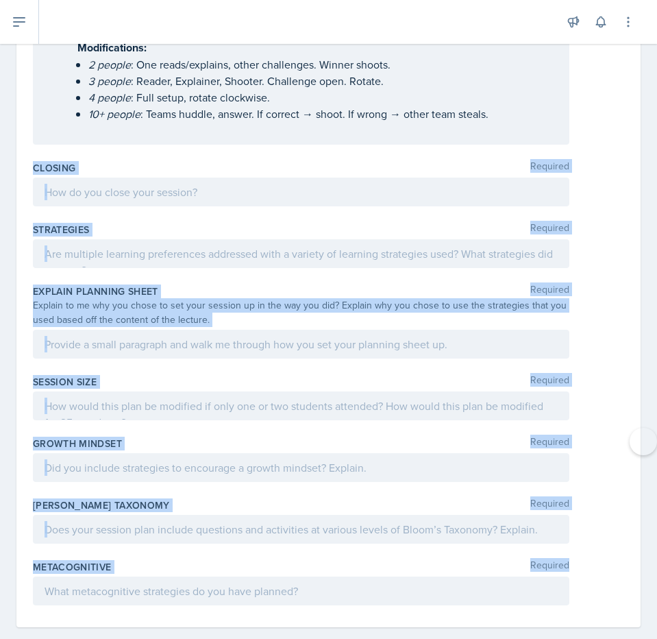
drag, startPoint x: 35, startPoint y: 143, endPoint x: 143, endPoint y: 644, distance: 511.8
click at [143, 639] on html "SI Documents Leader Dashboard Calendar Profile Documents Planning Sheets Observ…" at bounding box center [328, 319] width 657 height 639
copy div "Closing Required Strategies Required Explain Planning Sheet Required Explain to…"
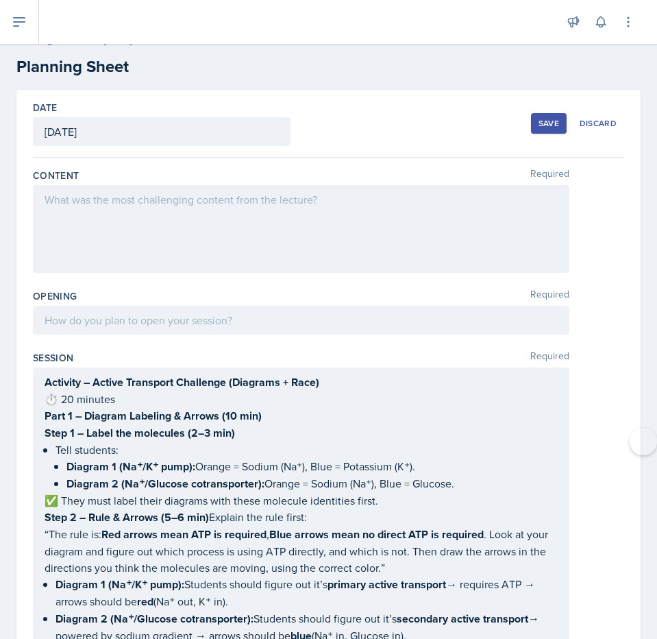
scroll to position [16, 0]
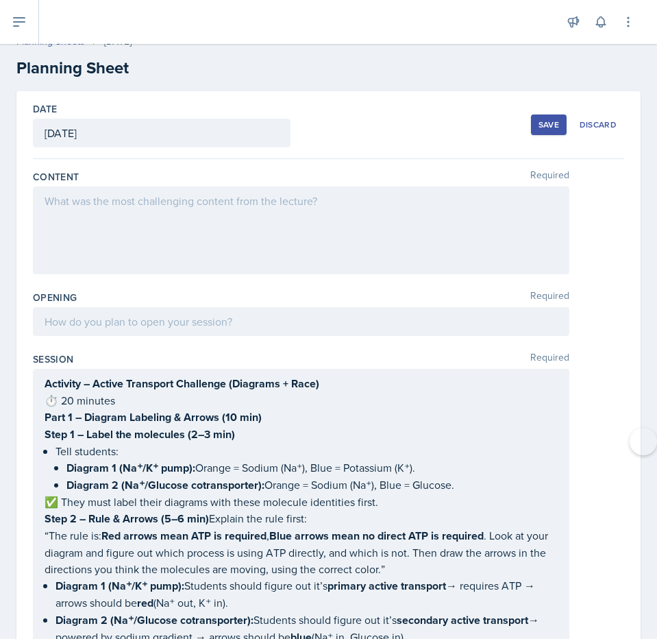
click at [221, 226] on div at bounding box center [301, 230] width 537 height 88
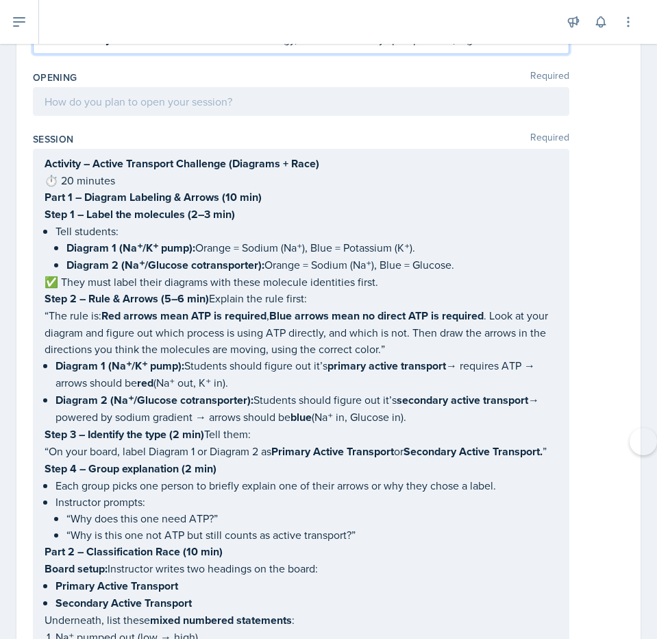
scroll to position [334, 0]
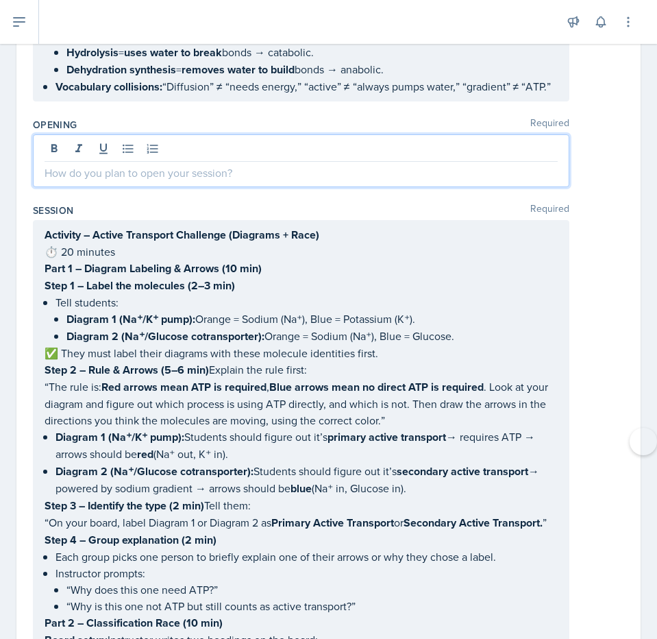
click at [77, 181] on p at bounding box center [301, 172] width 513 height 16
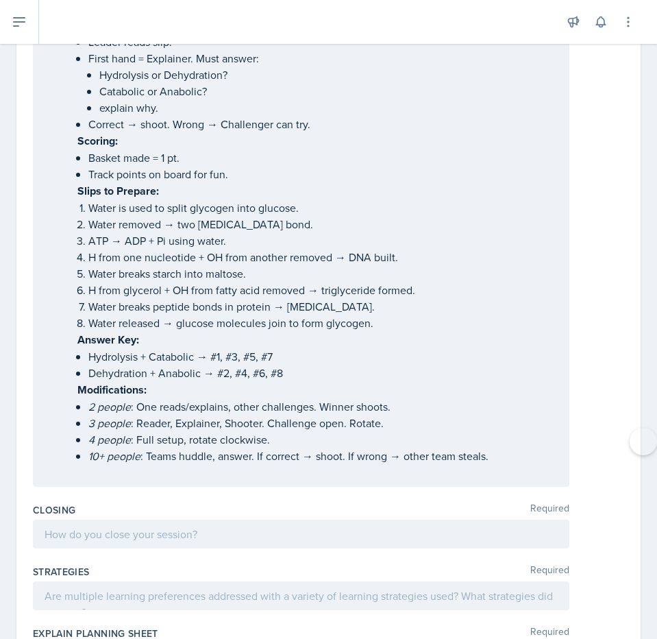
scroll to position [4221, 0]
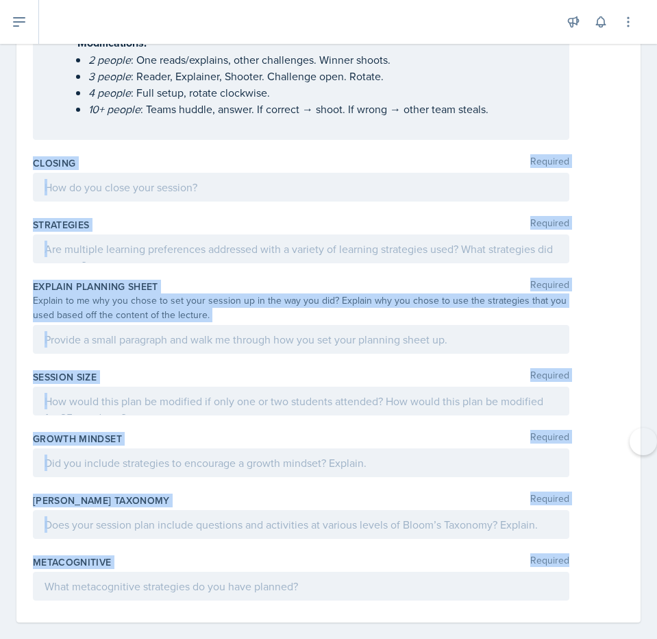
drag, startPoint x: 34, startPoint y: 147, endPoint x: 230, endPoint y: 643, distance: 532.7
click at [230, 639] on html "SI Documents Leader Dashboard Calendar Profile Documents Planning Sheets Observ…" at bounding box center [328, 319] width 657 height 639
copy div "Closing Required Strategies Required Explain Planning Sheet Required Explain to…"
click at [217, 179] on p at bounding box center [301, 187] width 513 height 16
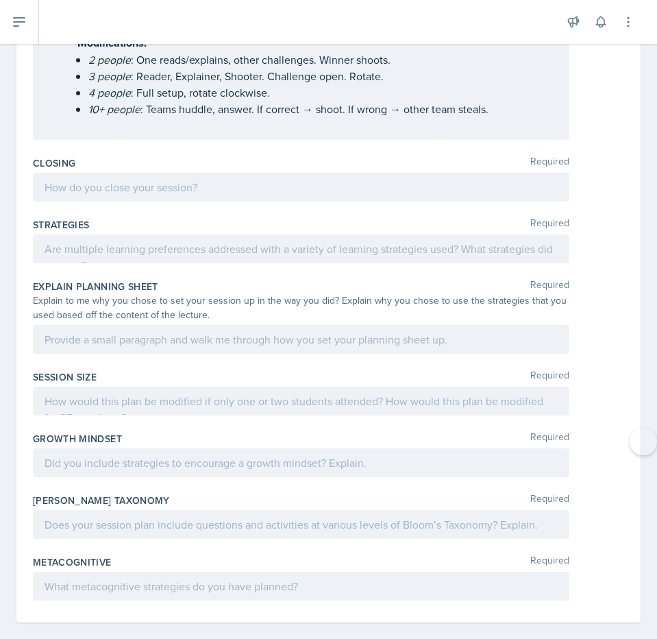
click at [0, 0] on div at bounding box center [0, 0] width 0 height 0
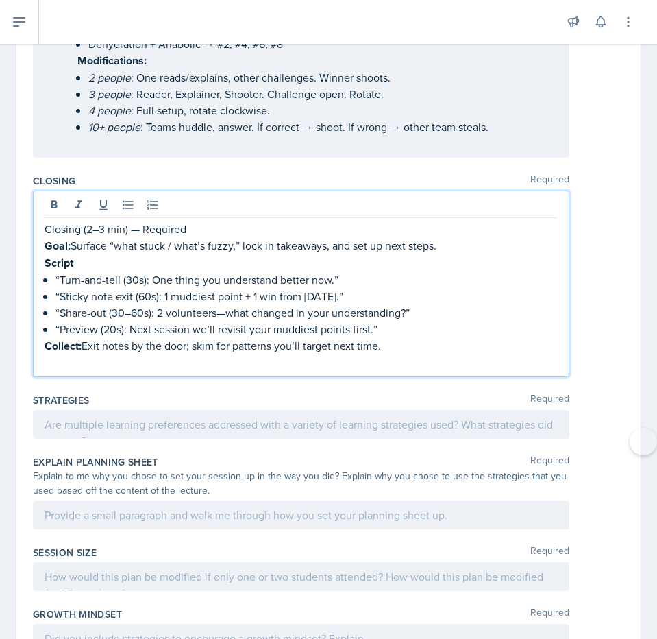
scroll to position [4170, 0]
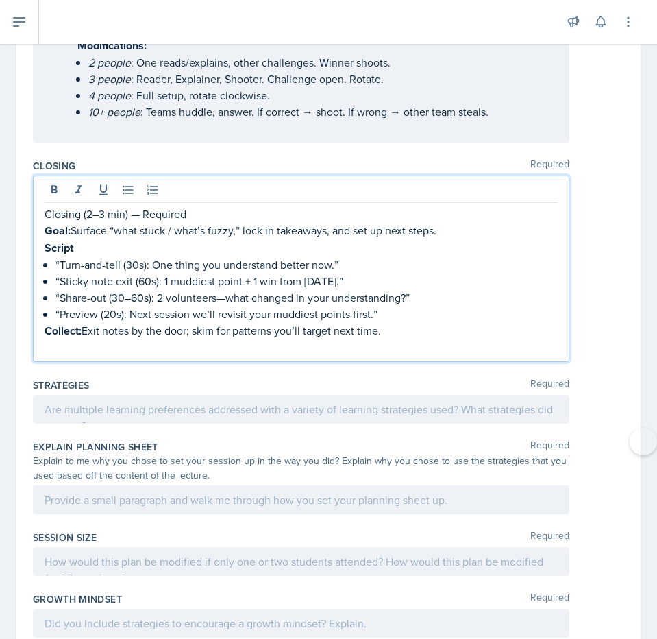
click at [248, 417] on p at bounding box center [301, 409] width 513 height 16
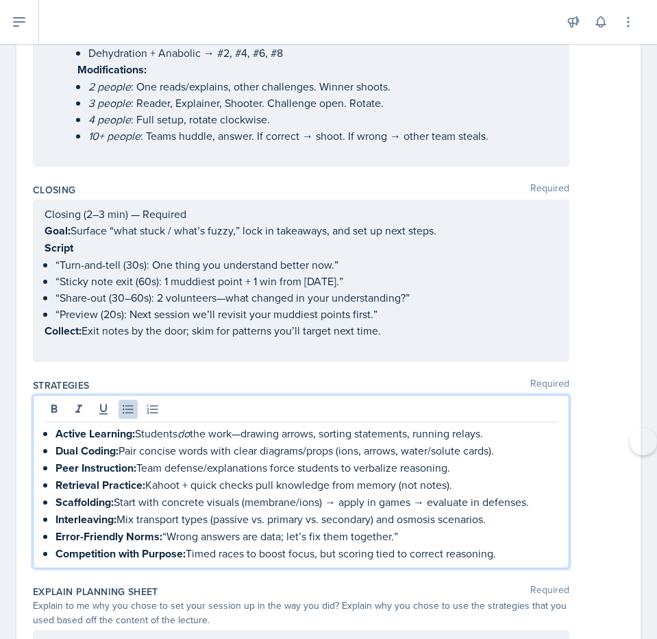
click at [229, 630] on div at bounding box center [301, 644] width 537 height 29
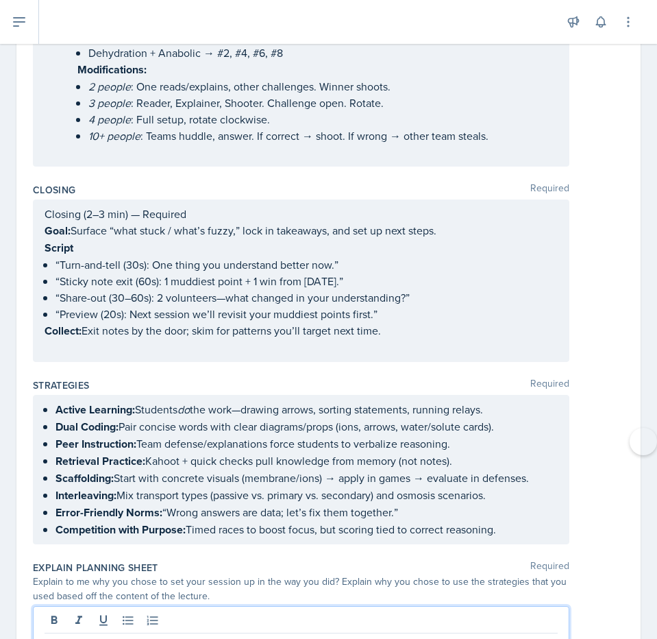
scroll to position [4332, 0]
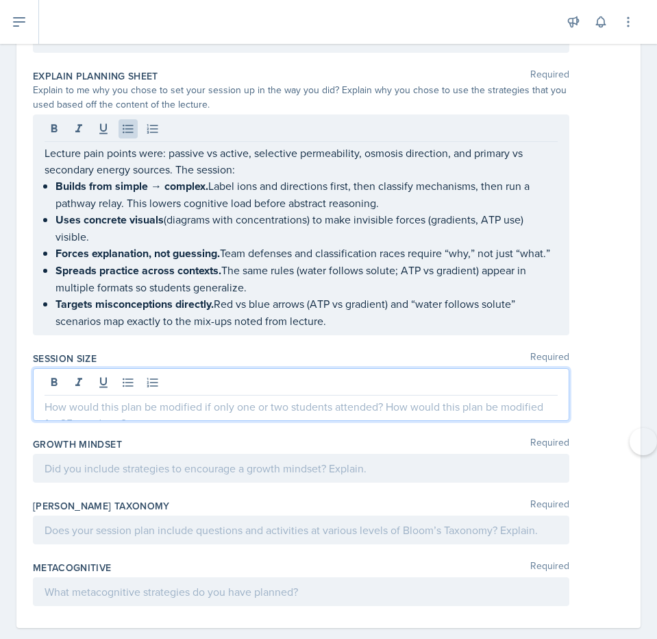
click at [271, 398] on p at bounding box center [301, 406] width 513 height 16
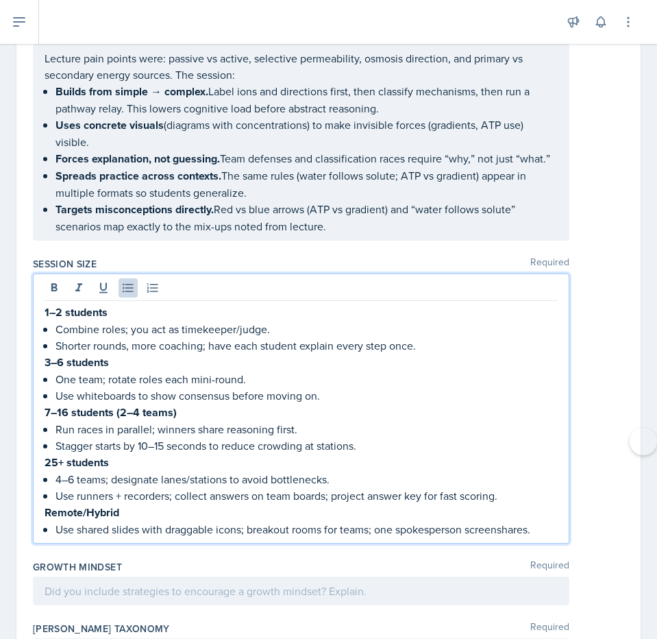
scroll to position [4853, 0]
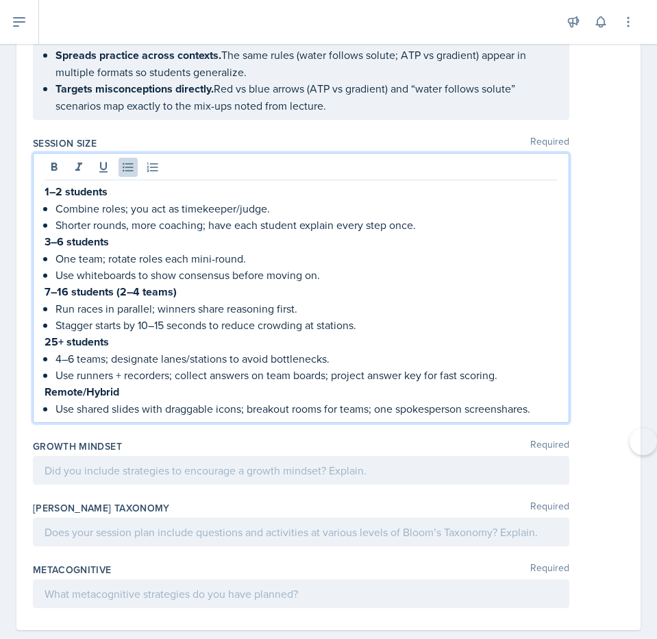
click at [160, 456] on div at bounding box center [301, 470] width 537 height 29
click at [0, 0] on button at bounding box center [0, 0] width 0 height 0
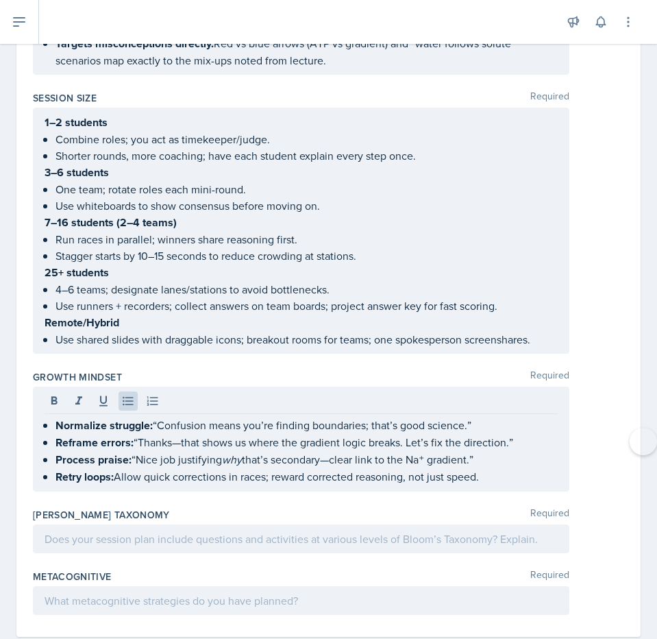
scroll to position [4903, 0]
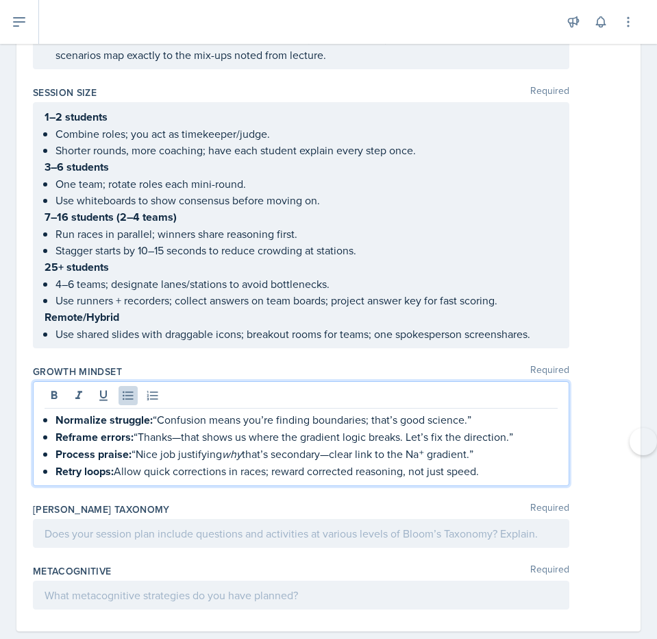
click at [171, 525] on p at bounding box center [301, 533] width 513 height 16
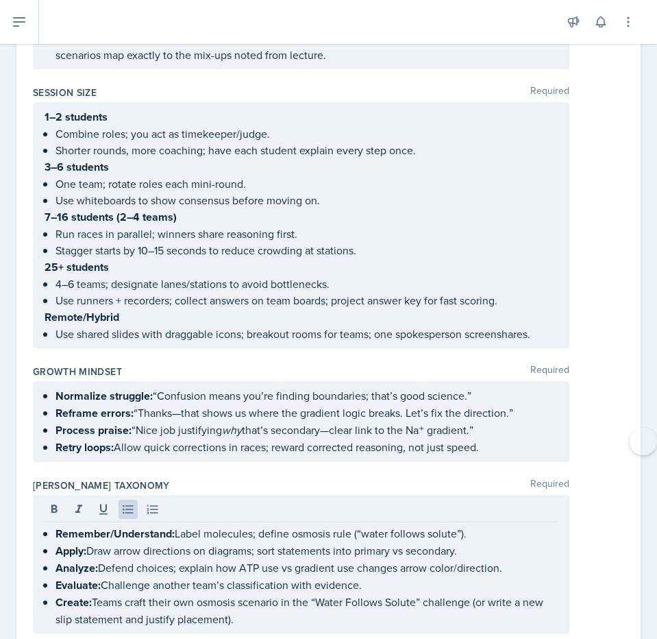
scroll to position [4988, 0]
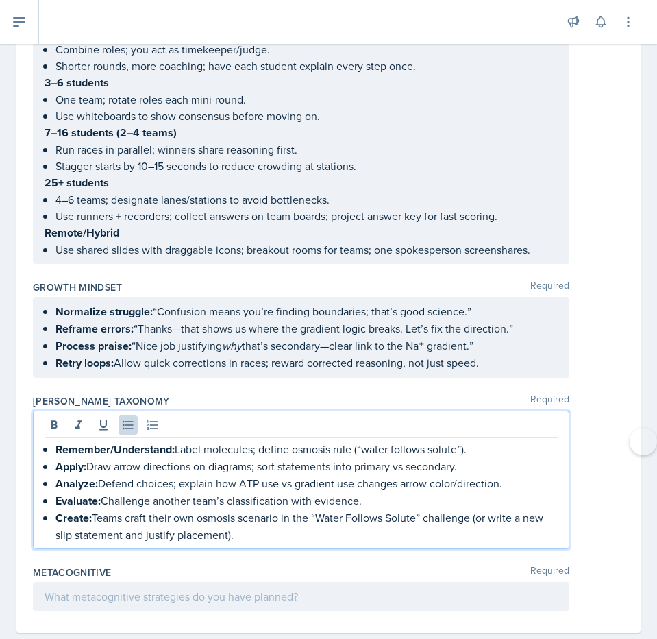
click at [227, 582] on div at bounding box center [301, 596] width 537 height 29
click at [0, 0] on div at bounding box center [0, 0] width 0 height 0
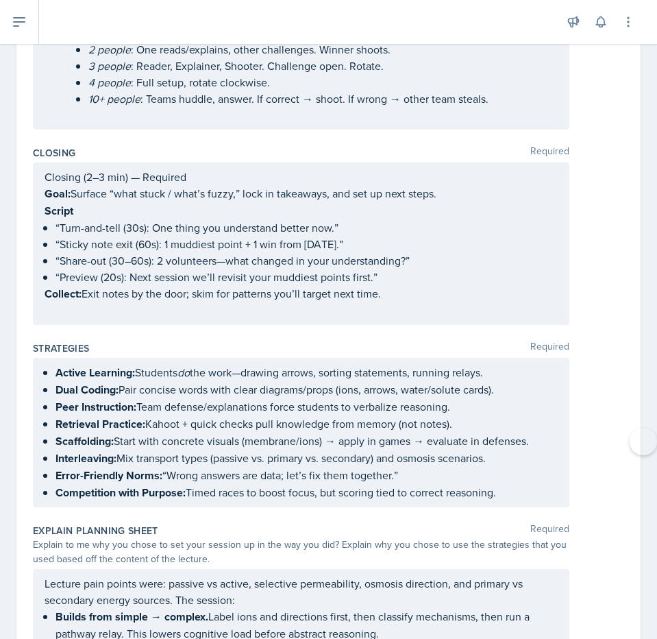
scroll to position [4111, 0]
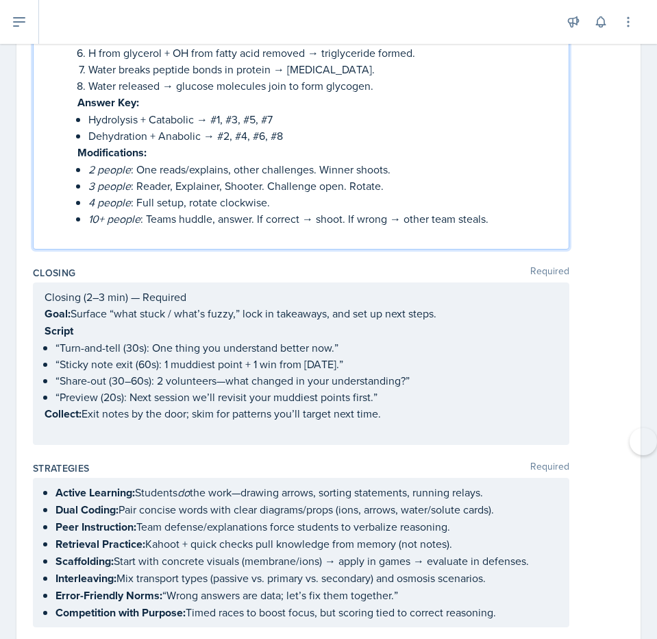
click at [502, 210] on p "10+ people : Teams huddle, answer. If correct → shoot. If wrong → other team st…" at bounding box center [323, 218] width 470 height 16
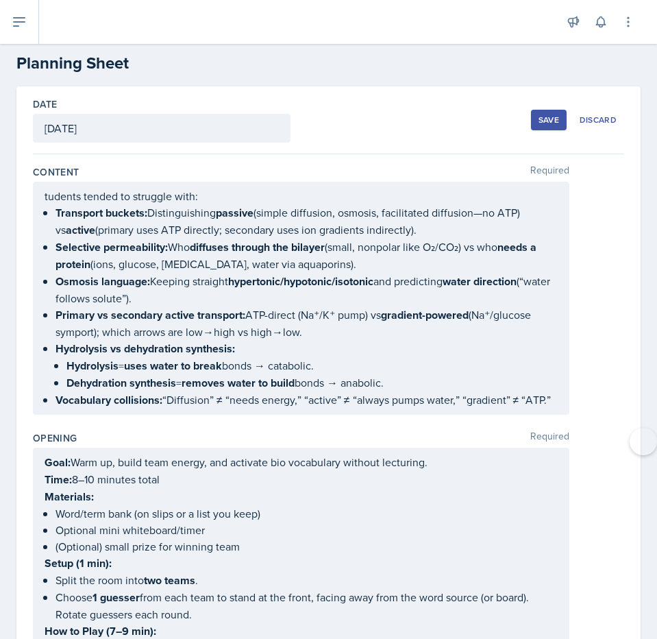
scroll to position [0, 0]
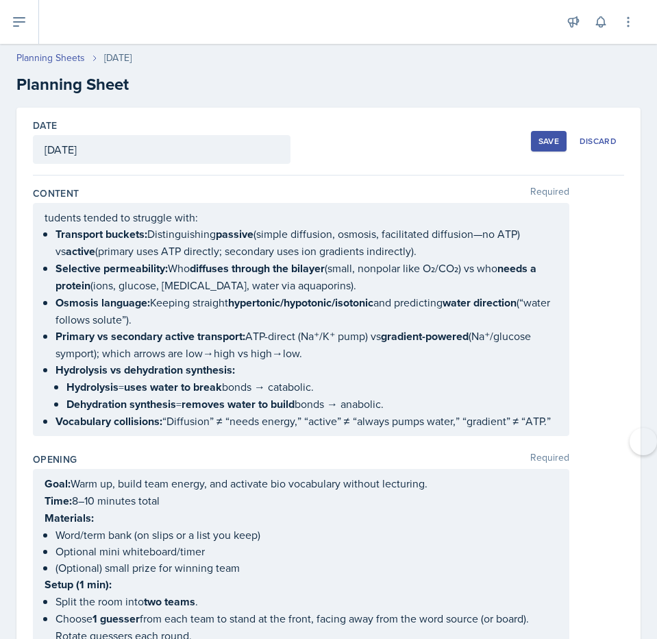
click at [552, 143] on div "Save" at bounding box center [549, 141] width 21 height 11
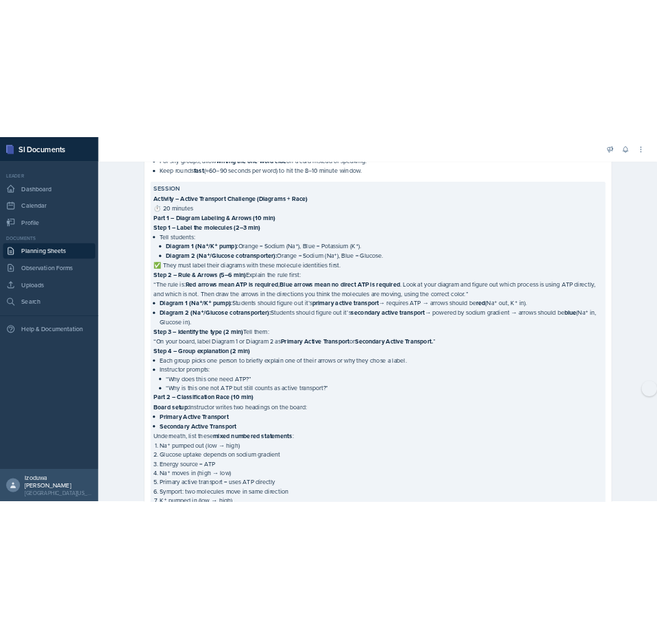
scroll to position [853, 0]
